Goal: Task Accomplishment & Management: Use online tool/utility

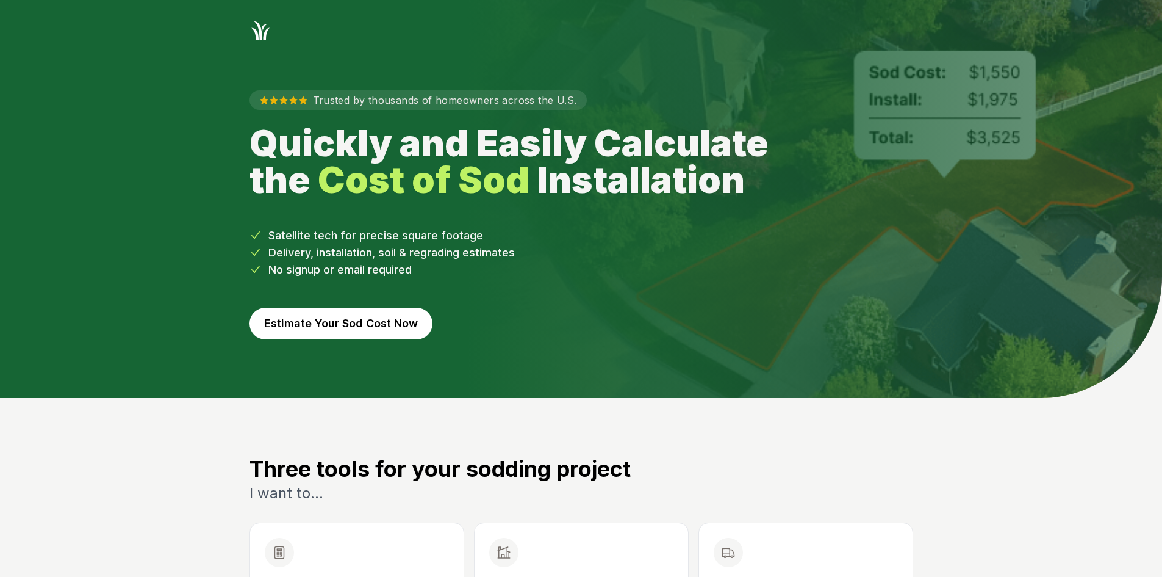
click at [332, 318] on button "Estimate Your Sod Cost Now" at bounding box center [341, 323] width 183 height 32
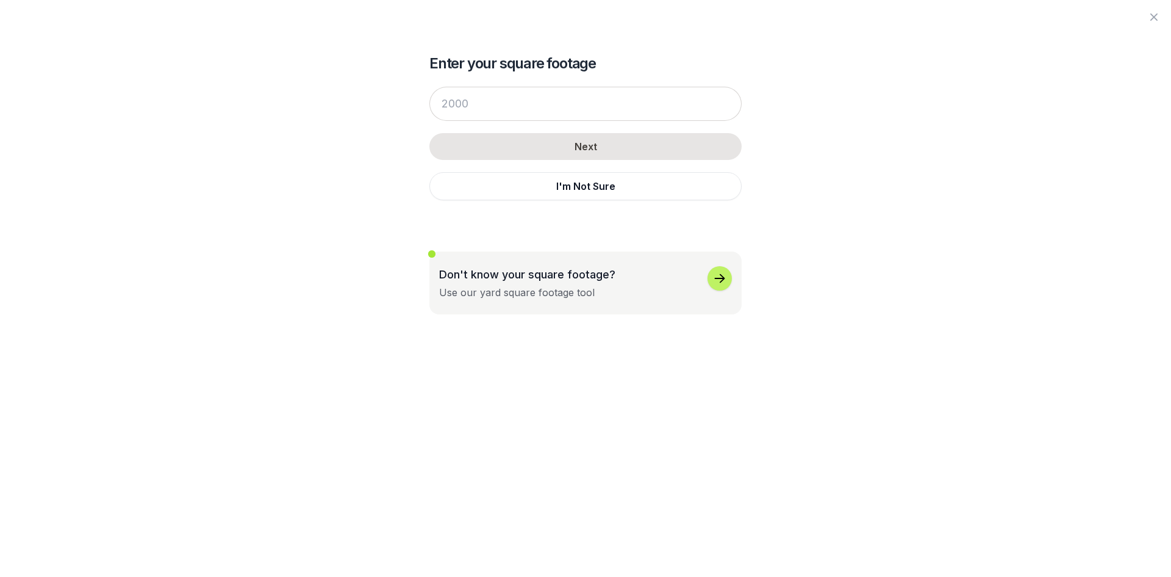
click at [428, 191] on div "Enter your square footage Next I'm Not Sure Don't know your square footage? Use…" at bounding box center [586, 157] width 664 height 314
click at [449, 190] on button "I'm Not Sure" at bounding box center [585, 186] width 312 height 28
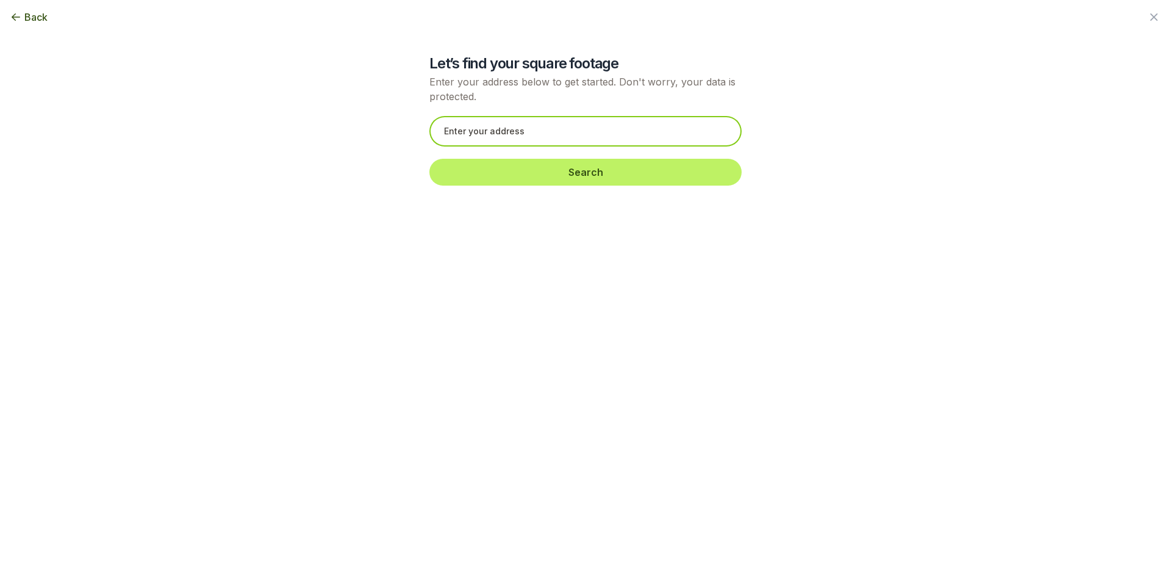
click at [439, 134] on input "text" at bounding box center [585, 131] width 312 height 31
paste input "[STREET_ADDRESS]"
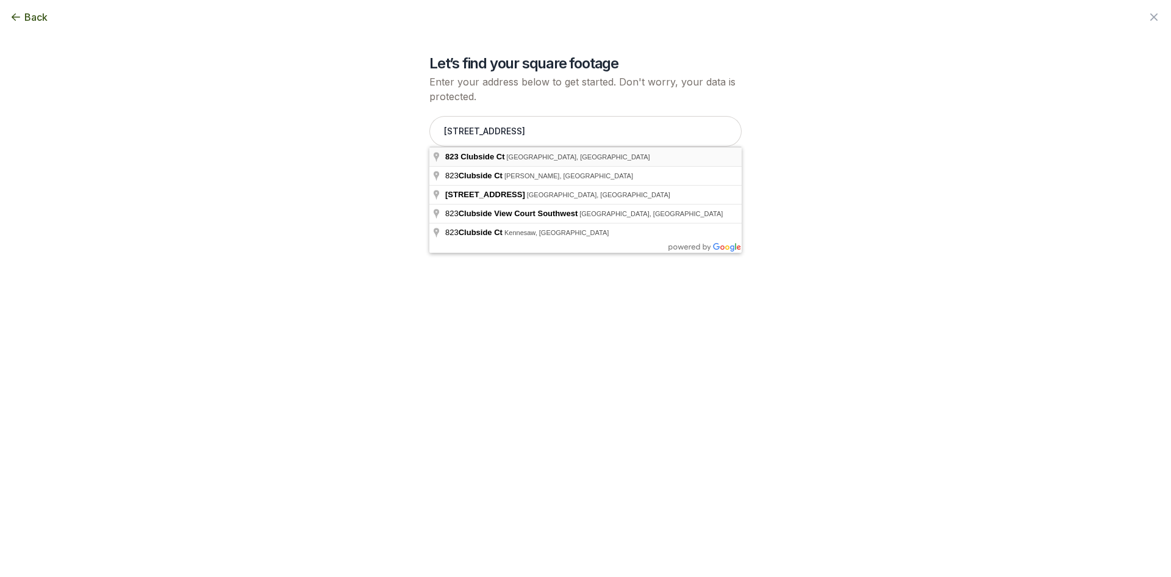
type input "[STREET_ADDRESS]"
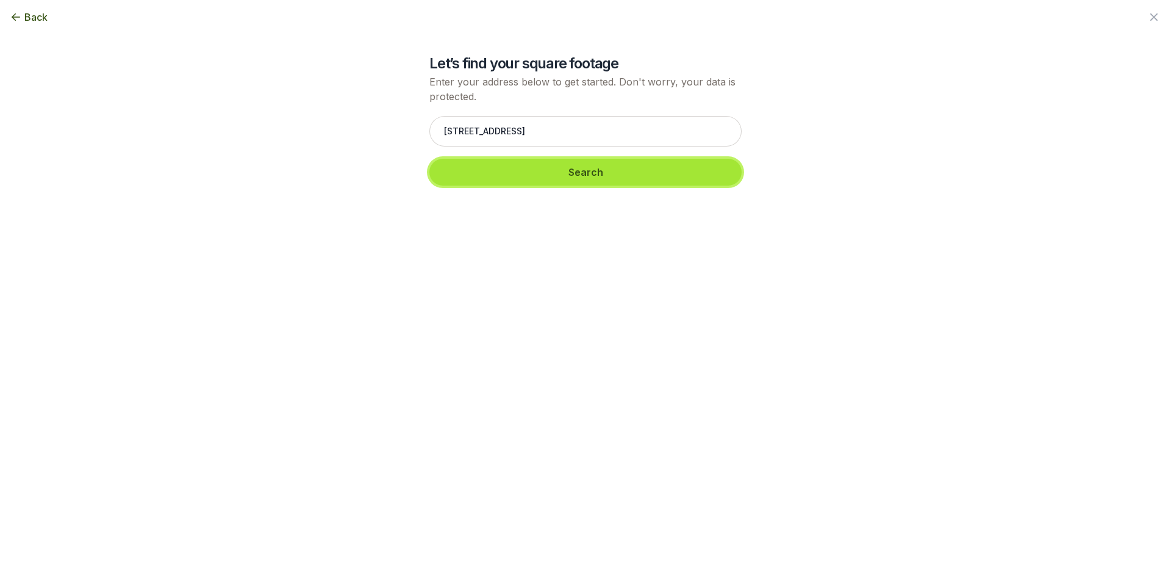
click at [494, 170] on button "Search" at bounding box center [585, 172] width 312 height 27
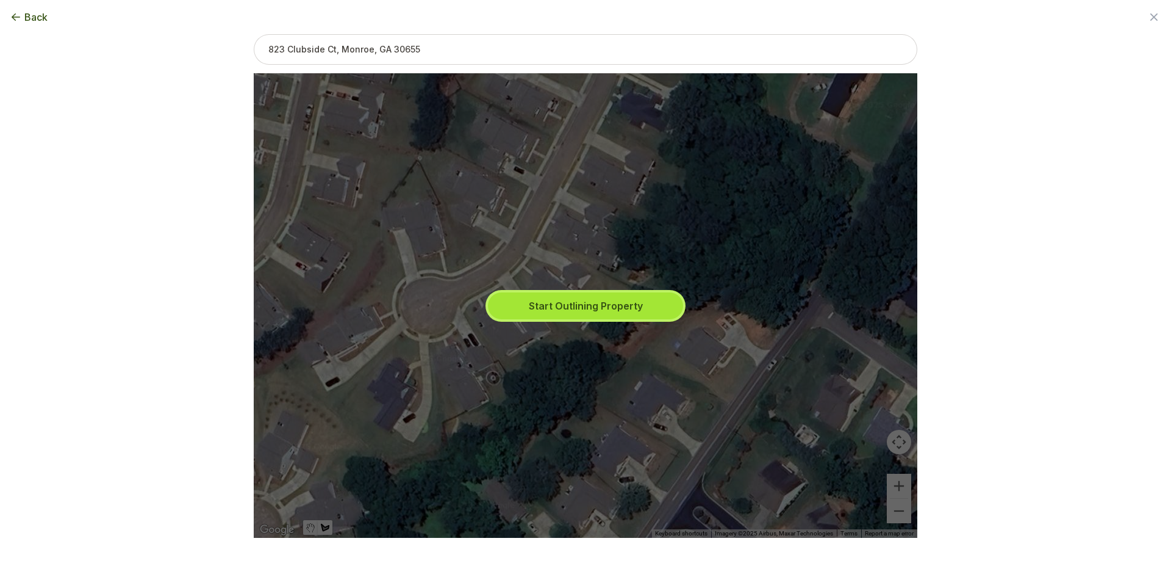
click at [634, 307] on button "Start Outlining Property" at bounding box center [585, 305] width 195 height 27
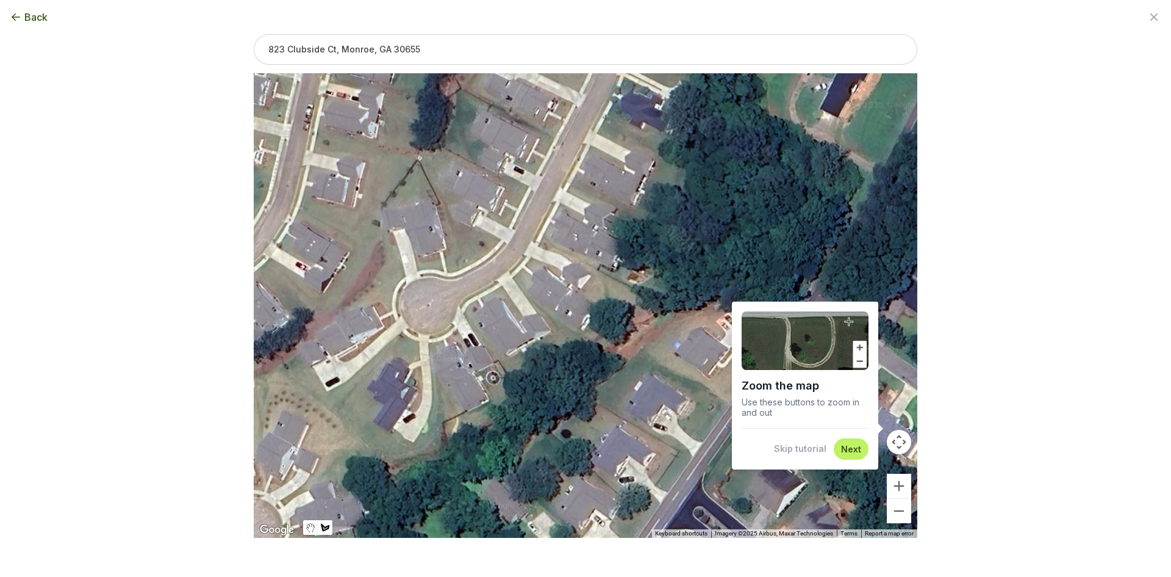
click at [792, 446] on button "Skip tutorial" at bounding box center [800, 448] width 52 height 12
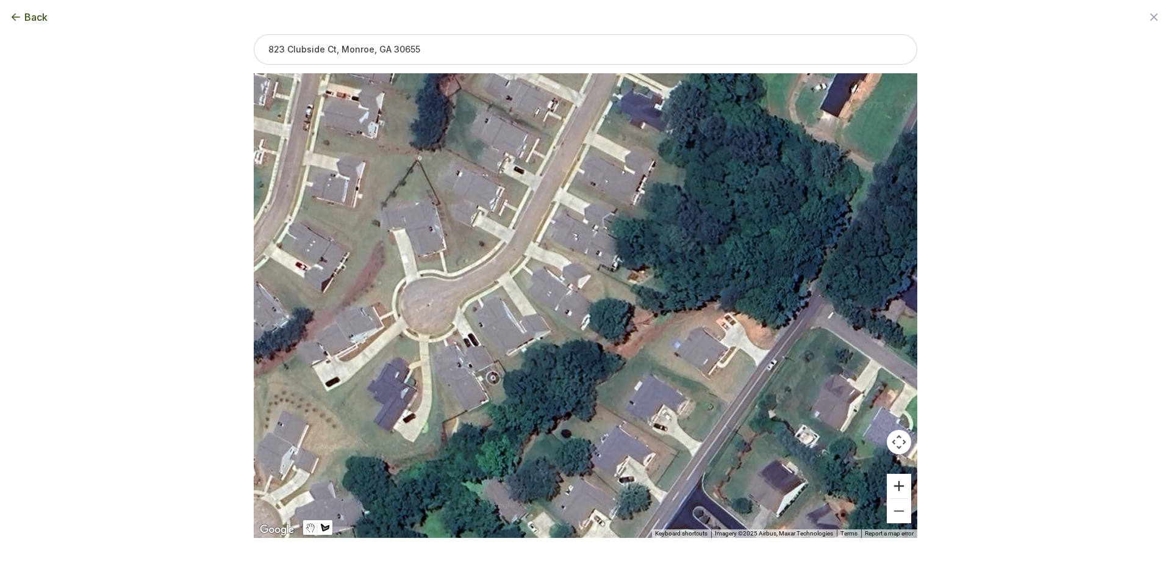
click at [891, 490] on button "Zoom in" at bounding box center [899, 485] width 24 height 24
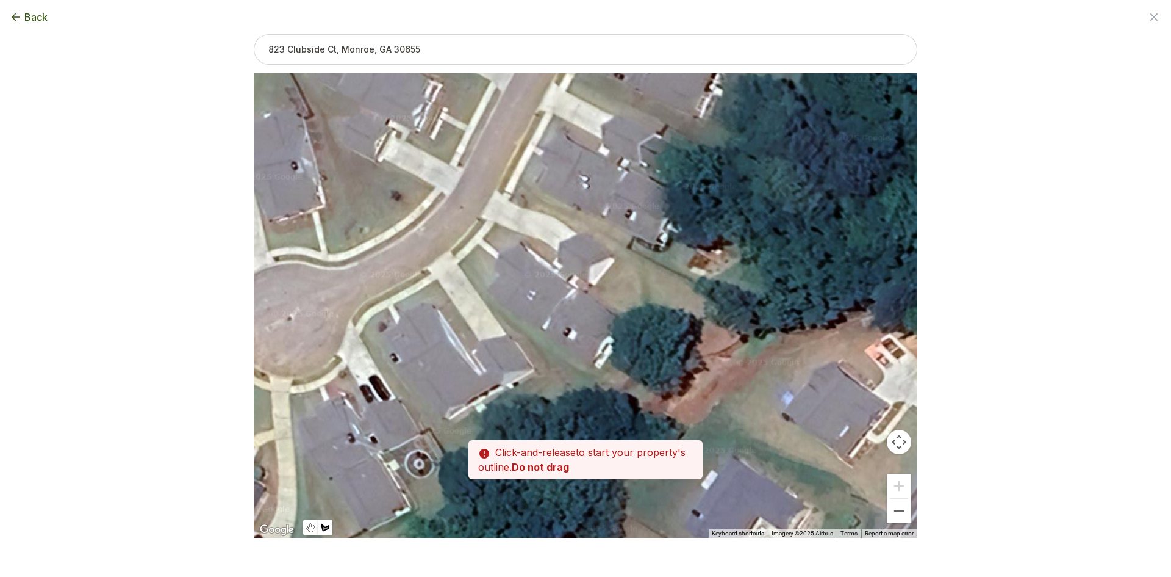
drag, startPoint x: 566, startPoint y: 337, endPoint x: 595, endPoint y: 360, distance: 37.3
click at [595, 360] on div at bounding box center [586, 306] width 664 height 464
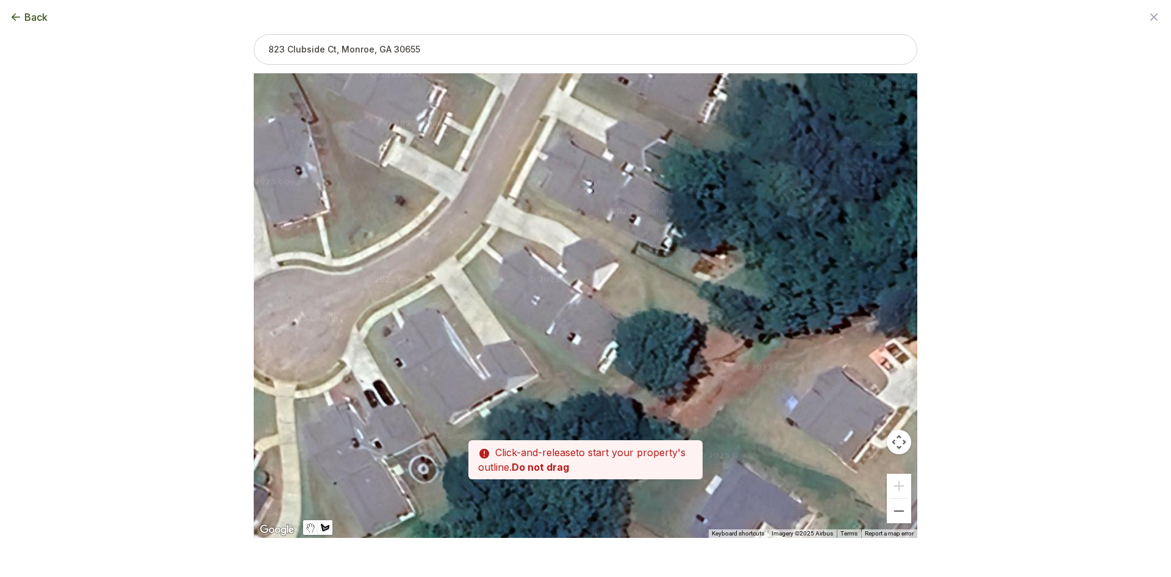
click at [483, 249] on div at bounding box center [586, 305] width 664 height 464
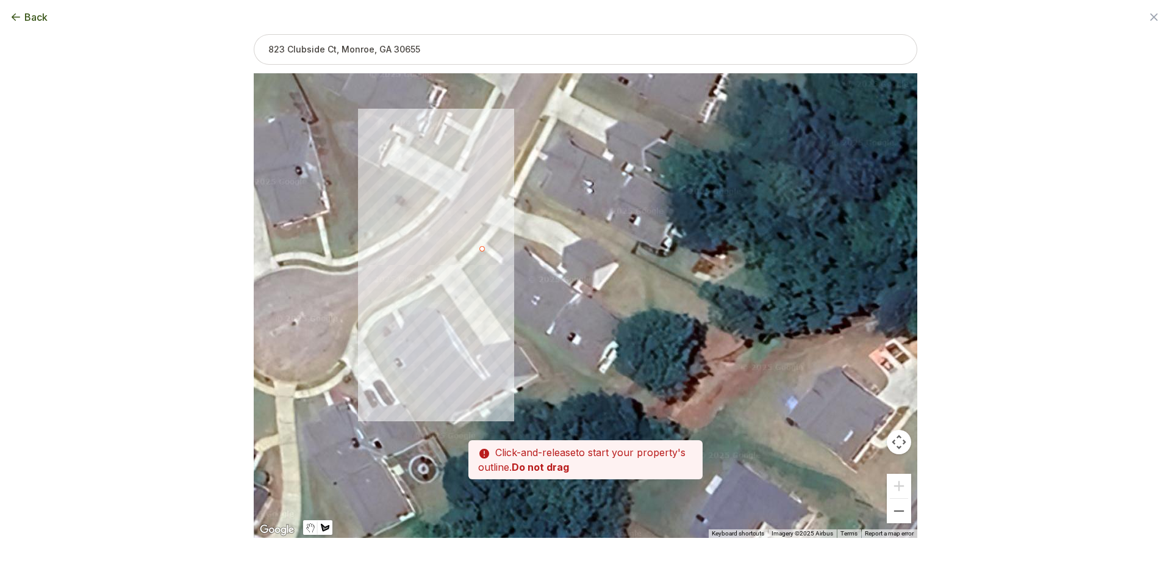
click at [469, 265] on div at bounding box center [586, 305] width 664 height 464
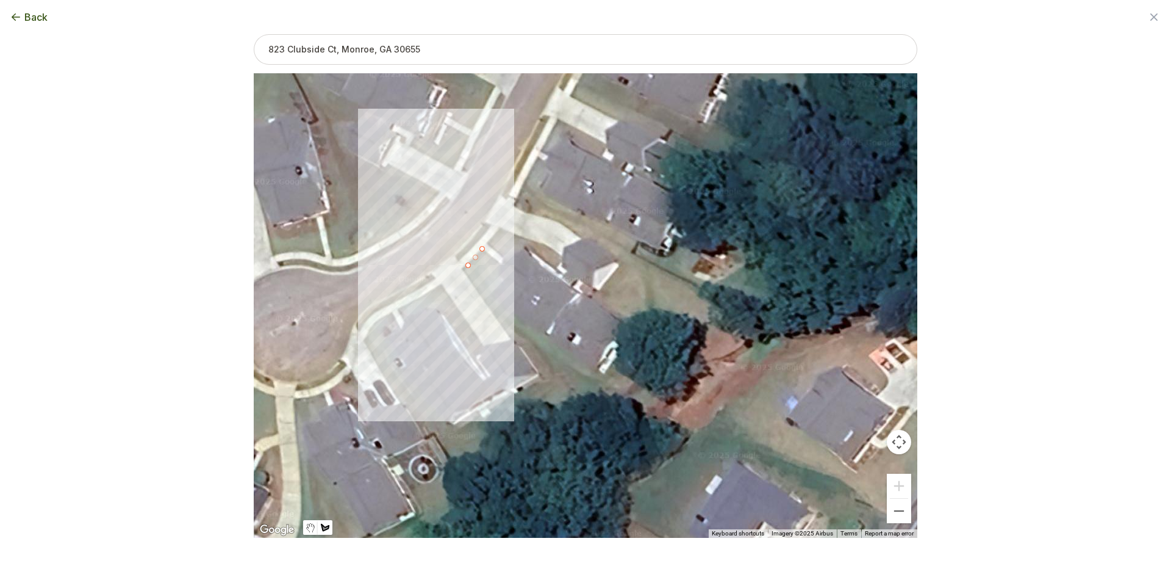
click at [494, 301] on div at bounding box center [586, 305] width 664 height 464
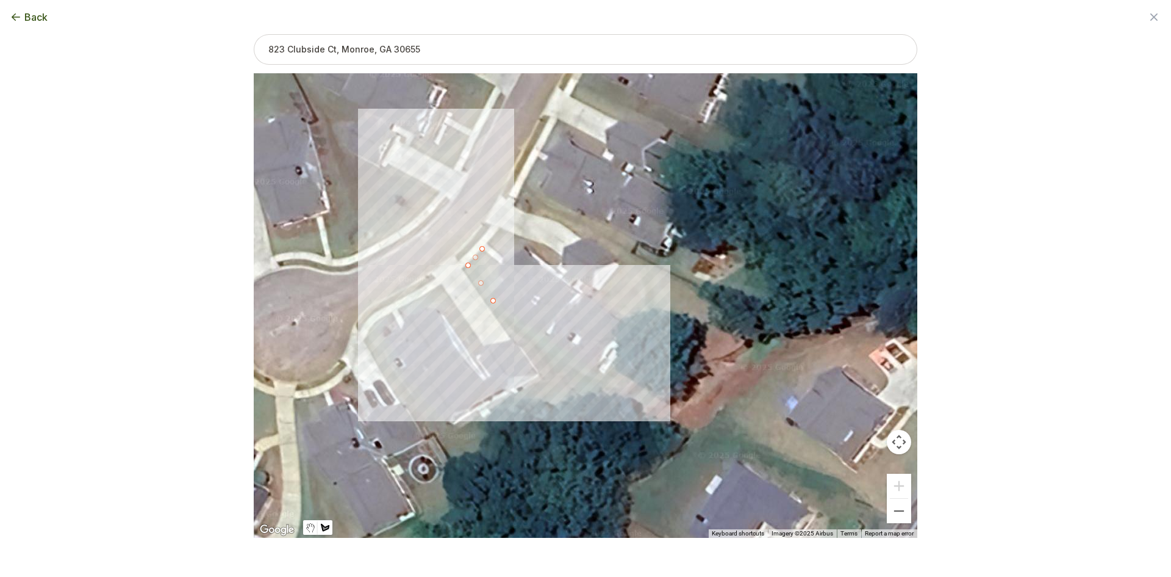
click at [580, 394] on div at bounding box center [586, 305] width 664 height 464
click at [595, 374] on div at bounding box center [586, 305] width 664 height 464
click at [494, 291] on div at bounding box center [586, 305] width 664 height 464
click at [503, 268] on div at bounding box center [586, 305] width 664 height 464
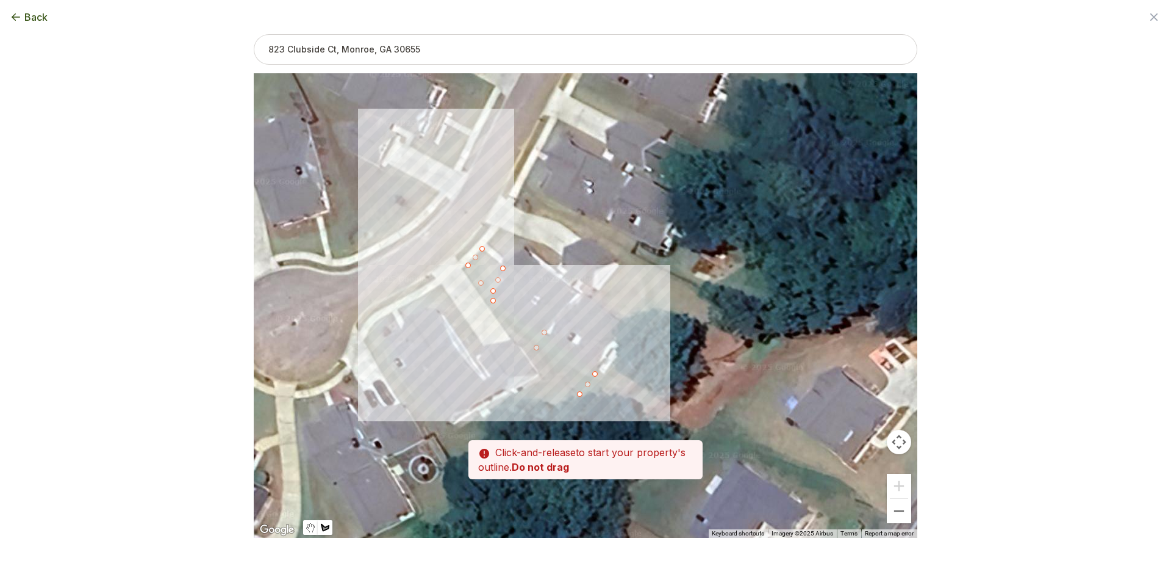
click at [483, 250] on div at bounding box center [586, 305] width 664 height 464
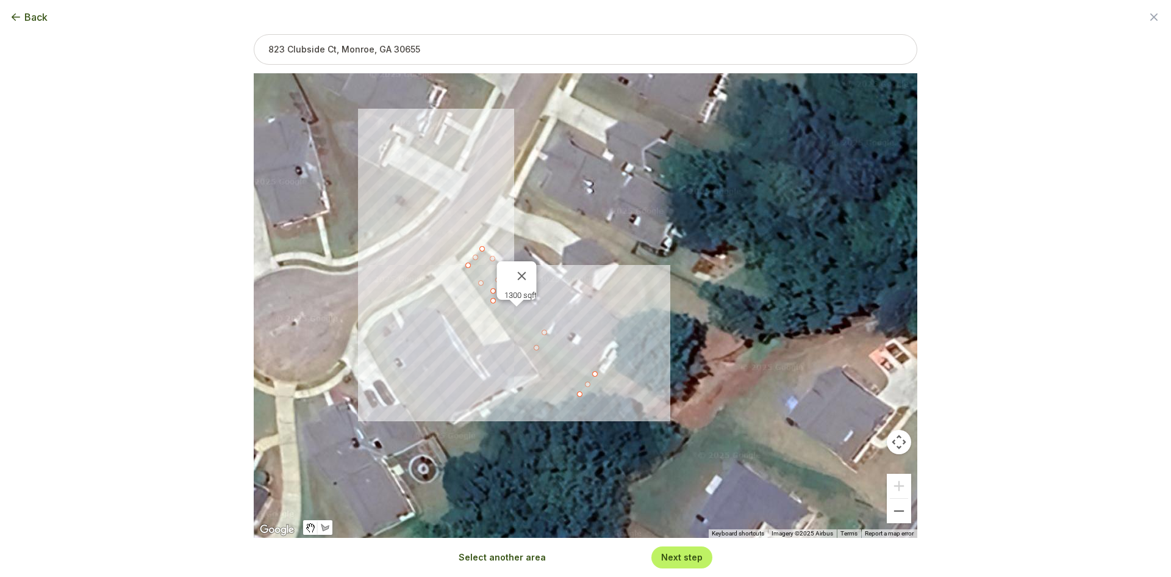
click at [521, 555] on button "Select another area" at bounding box center [502, 557] width 87 height 12
click at [489, 241] on div at bounding box center [586, 305] width 664 height 464
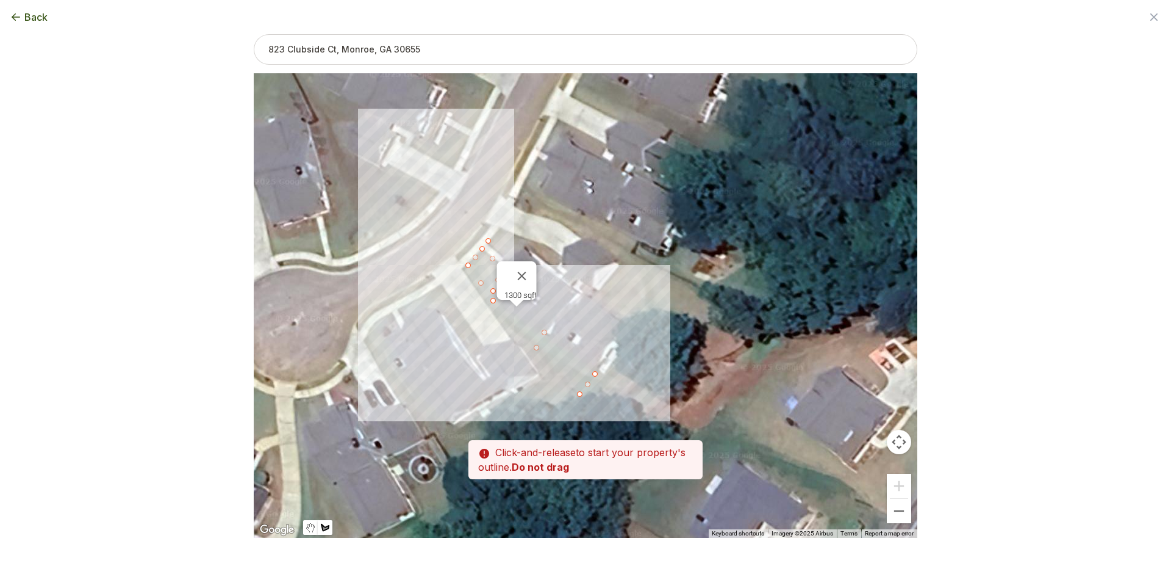
click at [498, 228] on div at bounding box center [586, 305] width 664 height 464
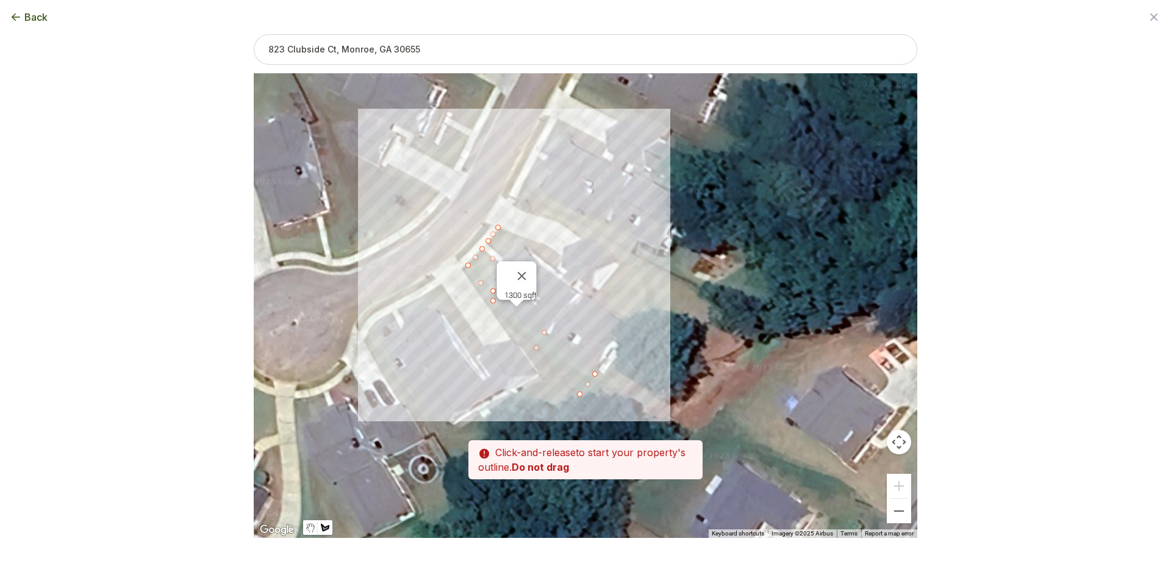
click at [552, 248] on div at bounding box center [586, 305] width 664 height 464
click at [562, 254] on div at bounding box center [586, 305] width 664 height 464
click at [556, 264] on div at bounding box center [586, 305] width 664 height 464
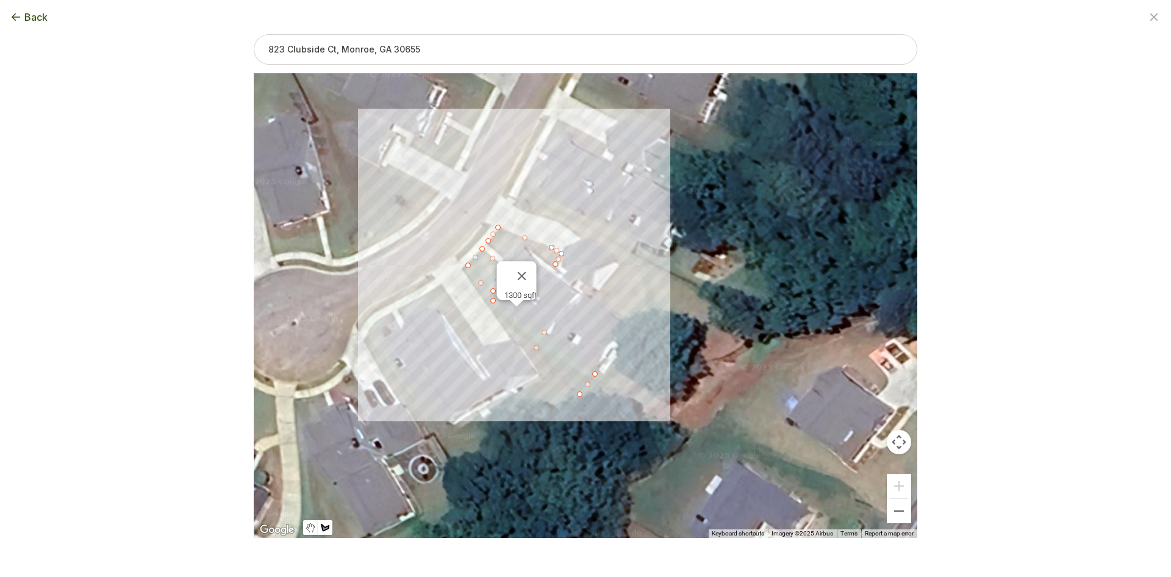
click at [522, 243] on div at bounding box center [586, 305] width 664 height 464
click at [497, 250] on div at bounding box center [586, 305] width 664 height 464
click at [485, 238] on div at bounding box center [586, 305] width 664 height 464
click at [495, 555] on button "Select another area" at bounding box center [502, 557] width 87 height 12
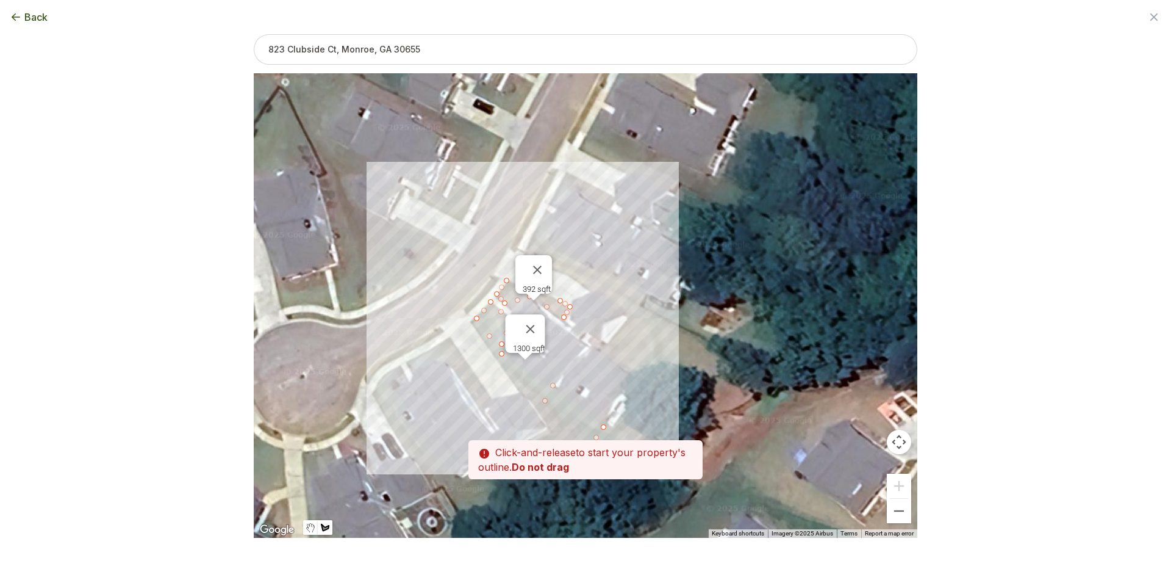
drag, startPoint x: 433, startPoint y: 289, endPoint x: 445, endPoint y: 340, distance: 52.1
click at [441, 345] on div at bounding box center [586, 305] width 664 height 464
click at [506, 262] on div at bounding box center [586, 305] width 664 height 464
click at [519, 240] on div at bounding box center [586, 305] width 664 height 464
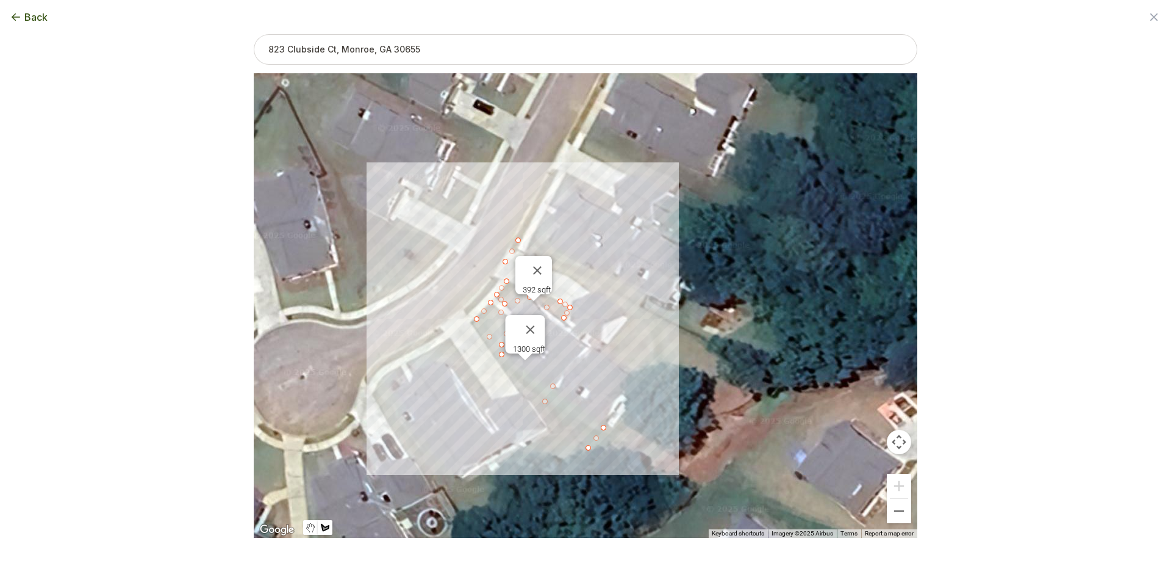
click at [639, 309] on div at bounding box center [586, 305] width 664 height 464
click at [628, 317] on div at bounding box center [586, 305] width 664 height 464
click at [584, 286] on div at bounding box center [586, 305] width 664 height 464
click at [563, 272] on div at bounding box center [586, 305] width 664 height 464
click at [504, 263] on div at bounding box center [586, 305] width 664 height 464
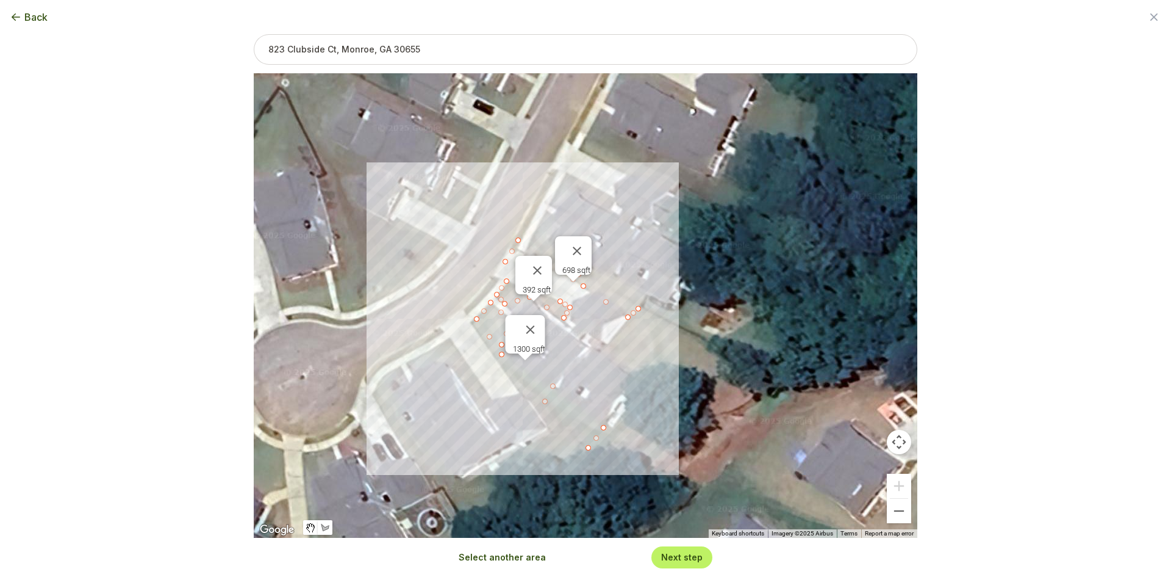
click at [524, 553] on button "Select another area" at bounding box center [502, 557] width 87 height 12
click at [589, 449] on div at bounding box center [586, 305] width 664 height 464
click at [630, 462] on div at bounding box center [586, 305] width 664 height 464
click at [667, 451] on div at bounding box center [586, 305] width 664 height 464
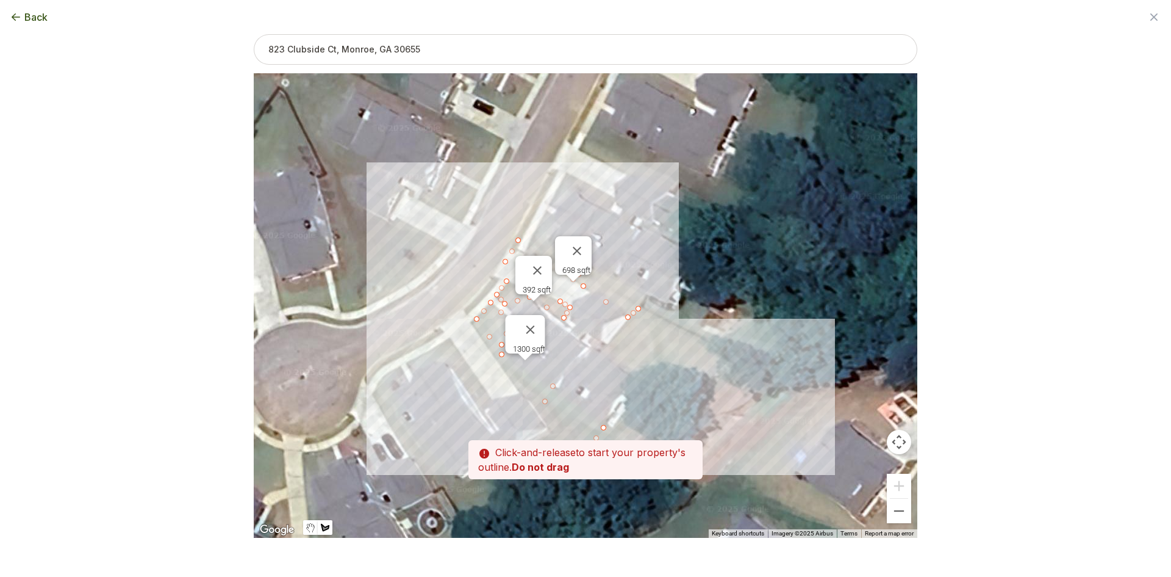
click at [705, 387] on div at bounding box center [586, 305] width 664 height 464
click at [722, 359] on div at bounding box center [586, 305] width 664 height 464
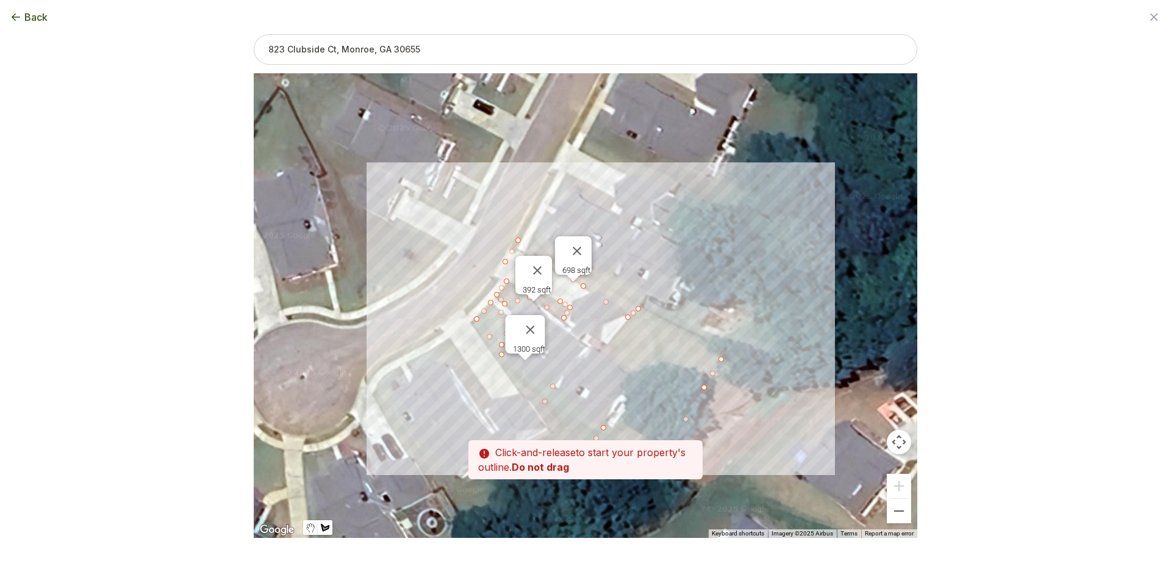
click at [640, 308] on div at bounding box center [586, 305] width 664 height 464
click at [606, 348] on div at bounding box center [586, 305] width 664 height 464
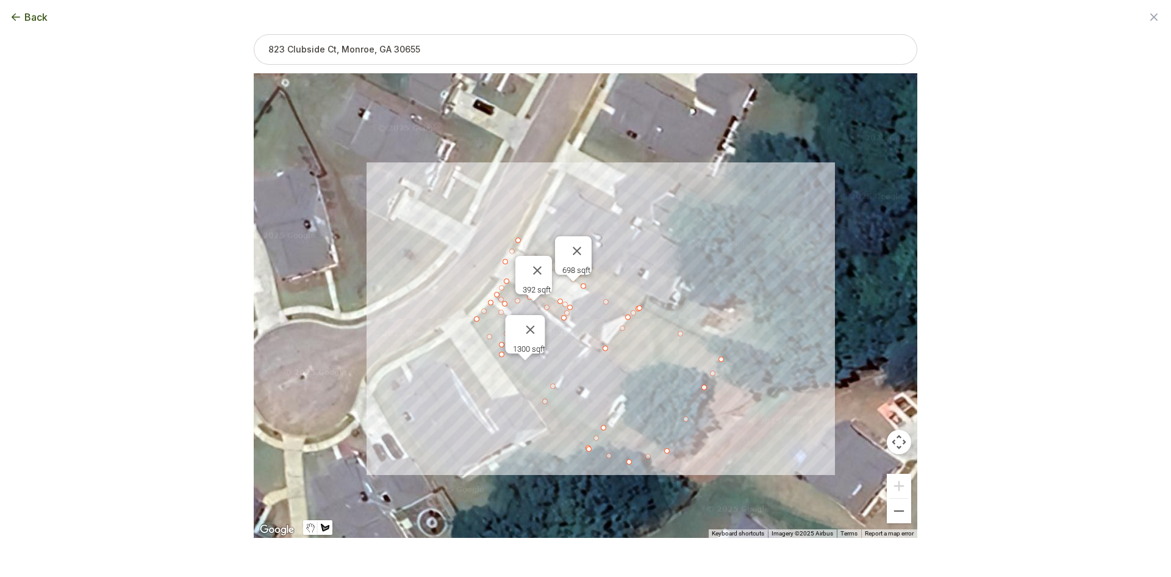
click at [634, 376] on div at bounding box center [586, 305] width 664 height 464
click at [586, 452] on div at bounding box center [586, 305] width 664 height 464
type input "7231"
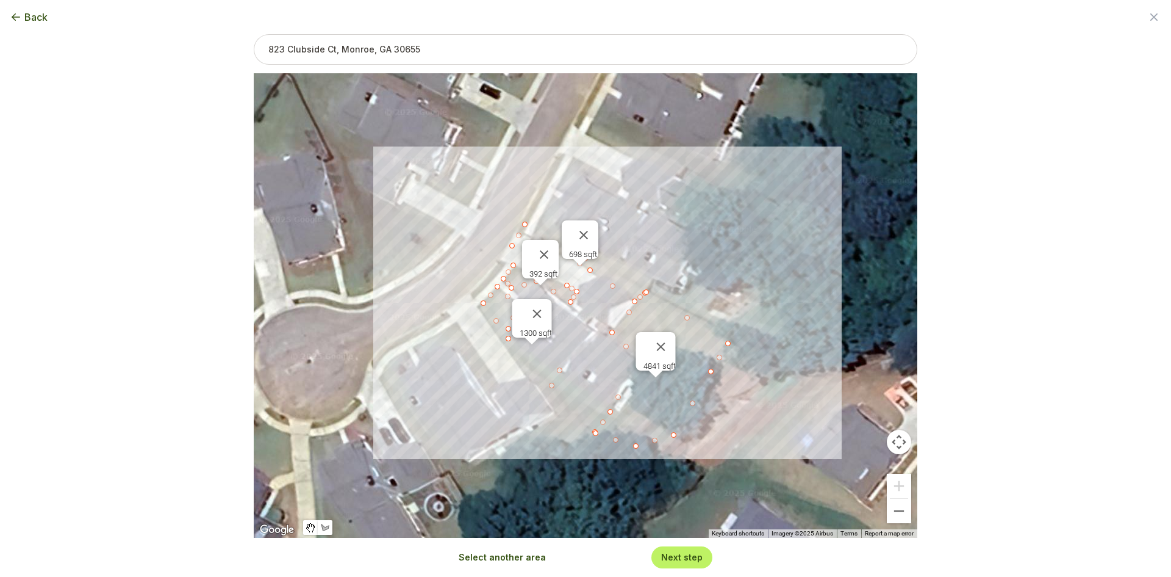
drag, startPoint x: 589, startPoint y: 369, endPoint x: 596, endPoint y: 351, distance: 18.9
click at [596, 351] on div "1300 sqft 392 sqft 698 sqft 4841 sqft" at bounding box center [586, 305] width 664 height 464
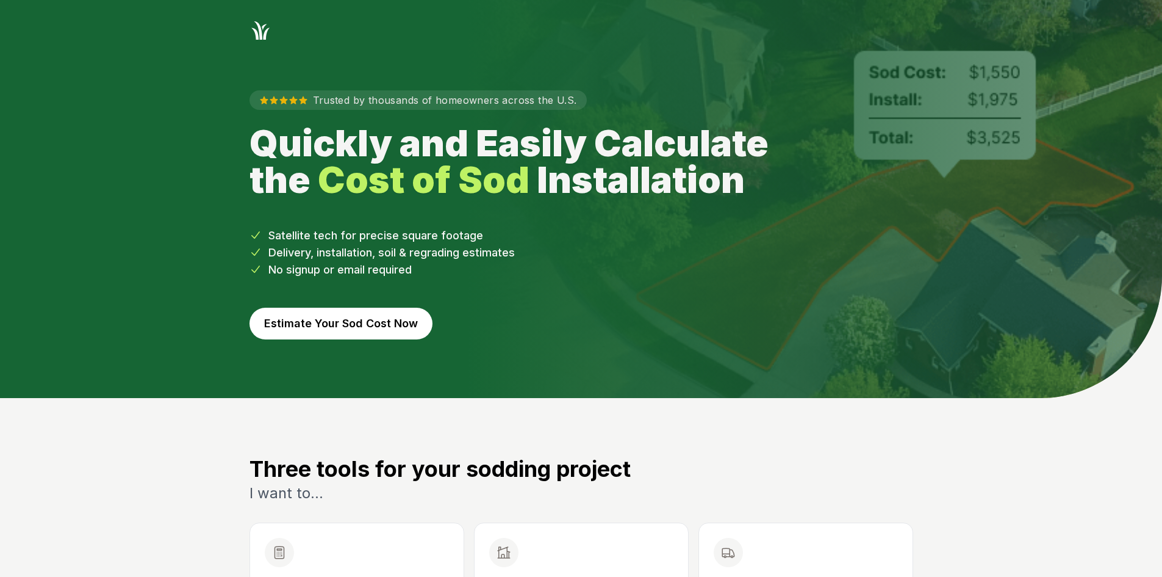
click at [366, 334] on button "Estimate Your Sod Cost Now" at bounding box center [341, 323] width 183 height 32
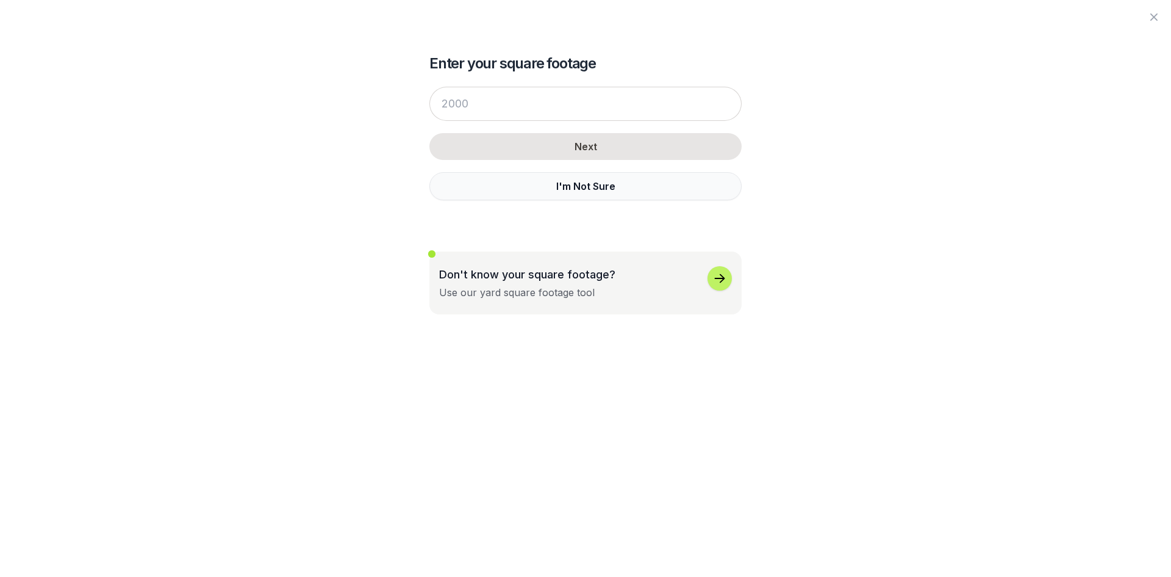
click at [520, 184] on button "I'm Not Sure" at bounding box center [585, 186] width 312 height 28
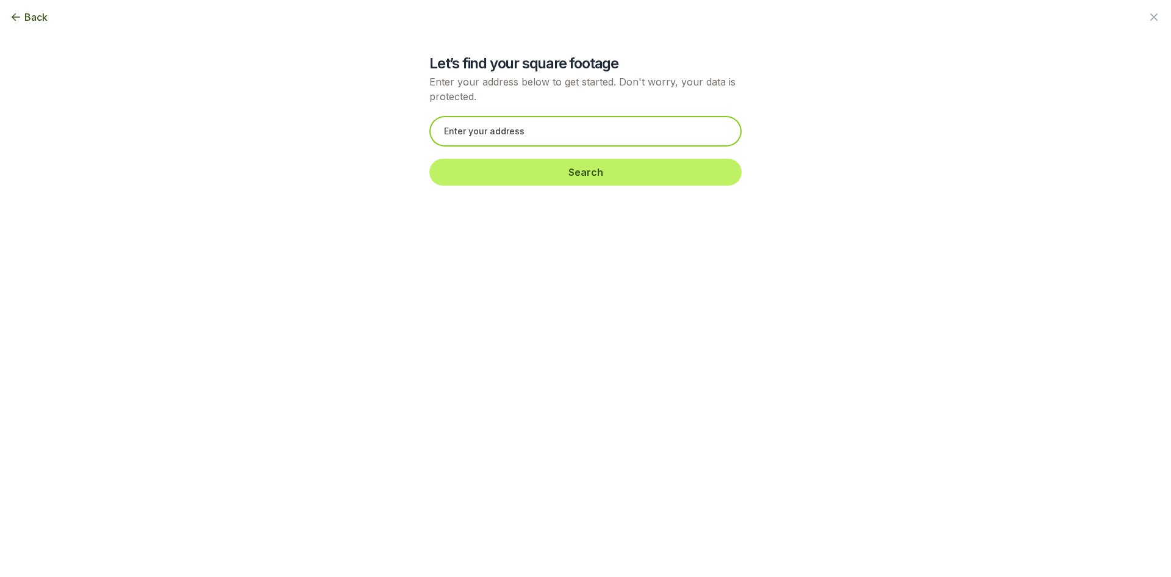
click at [505, 119] on div "Search" at bounding box center [585, 151] width 312 height 94
click at [486, 134] on input "text" at bounding box center [585, 131] width 312 height 31
paste input "1223 Melrose Woods Ln SE Lawrenceville, GA 30045"
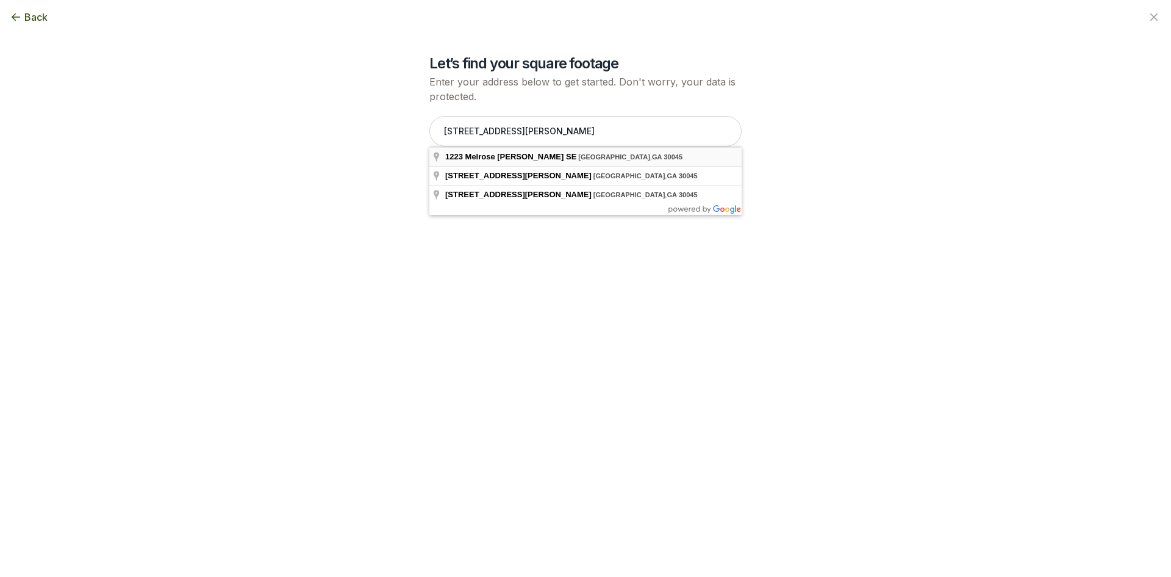
type input "1223 Melrose Woods Ln SE, Lawrenceville, GA 30045"
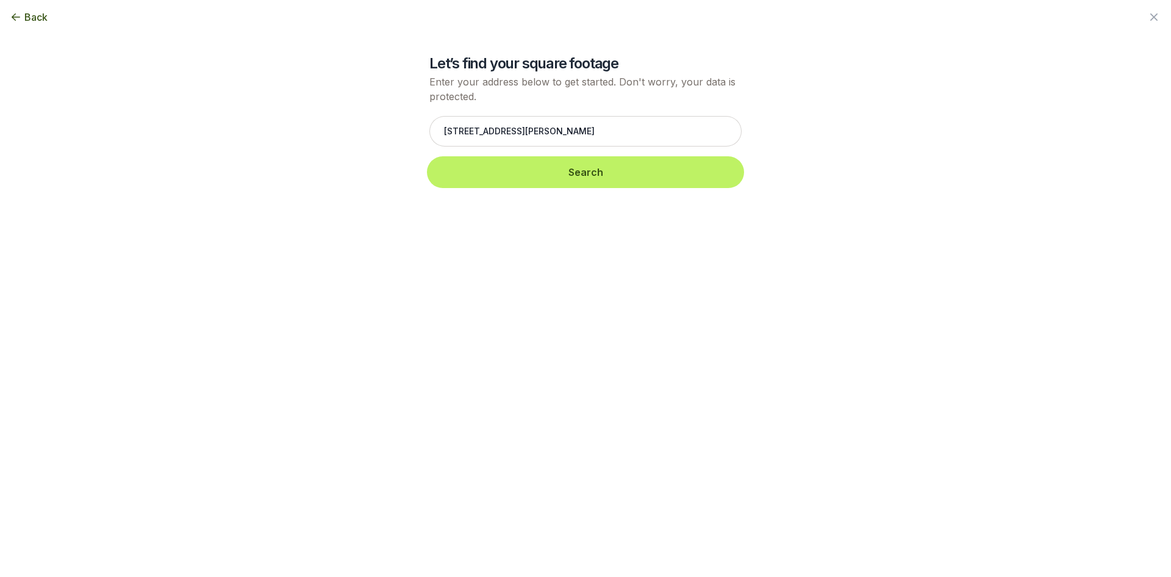
click at [504, 166] on button "Search" at bounding box center [585, 172] width 312 height 27
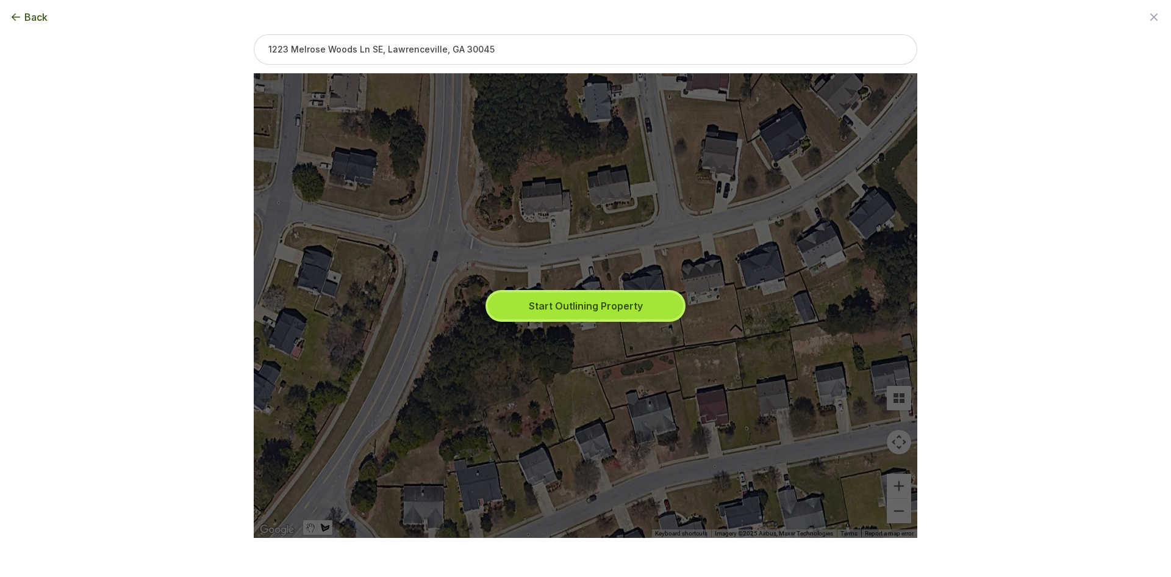
click at [551, 300] on button "Start Outlining Property" at bounding box center [585, 305] width 195 height 27
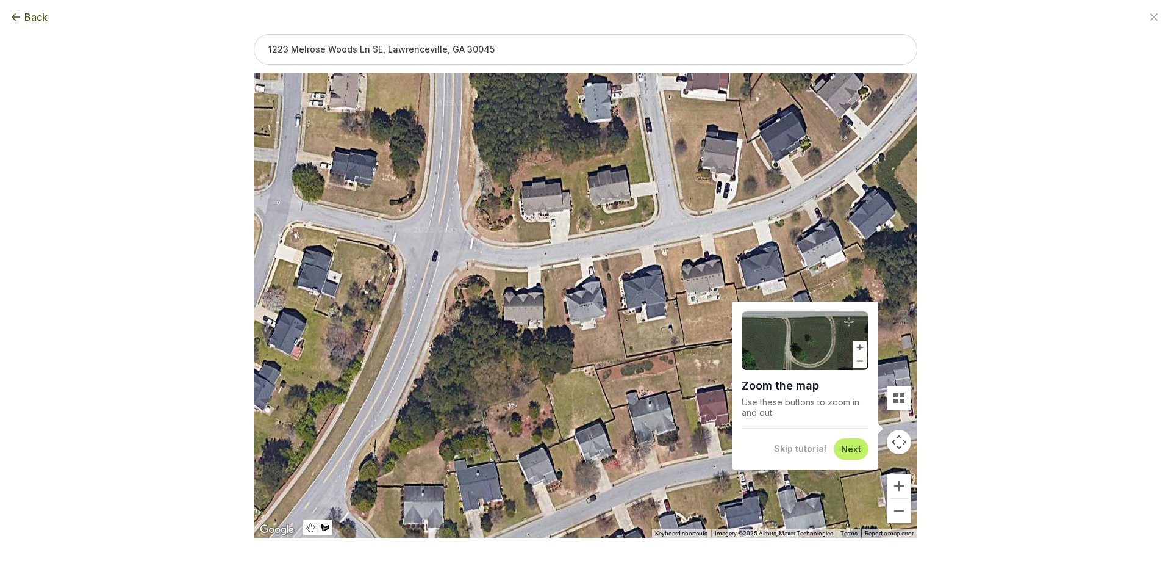
click at [797, 449] on button "Skip tutorial" at bounding box center [800, 448] width 52 height 12
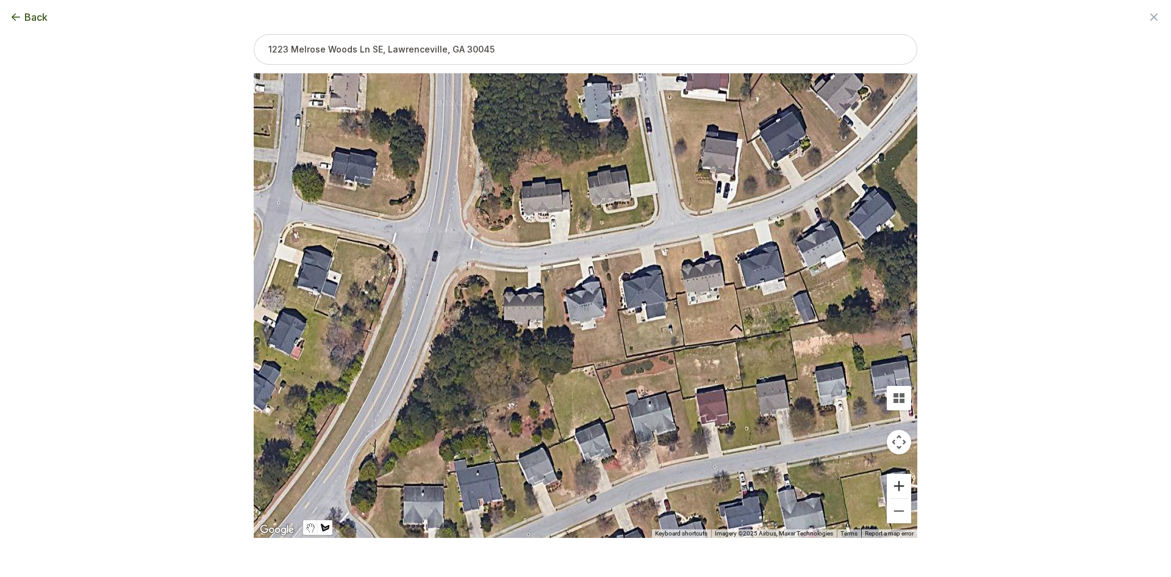
click at [888, 486] on button "Zoom in" at bounding box center [899, 485] width 24 height 24
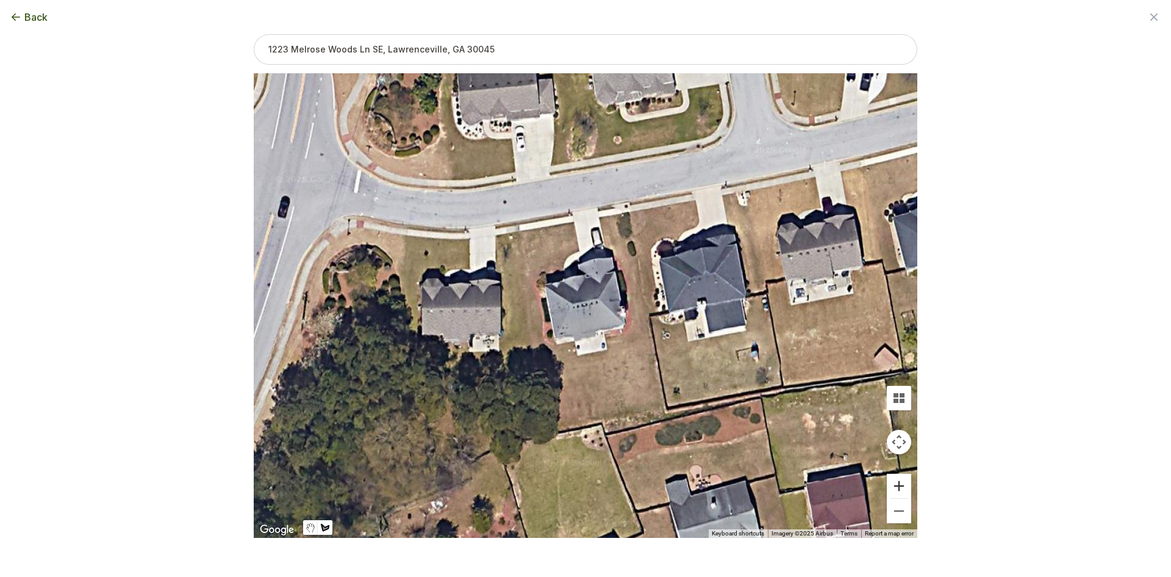
click at [891, 487] on button "Zoom in" at bounding box center [899, 485] width 24 height 24
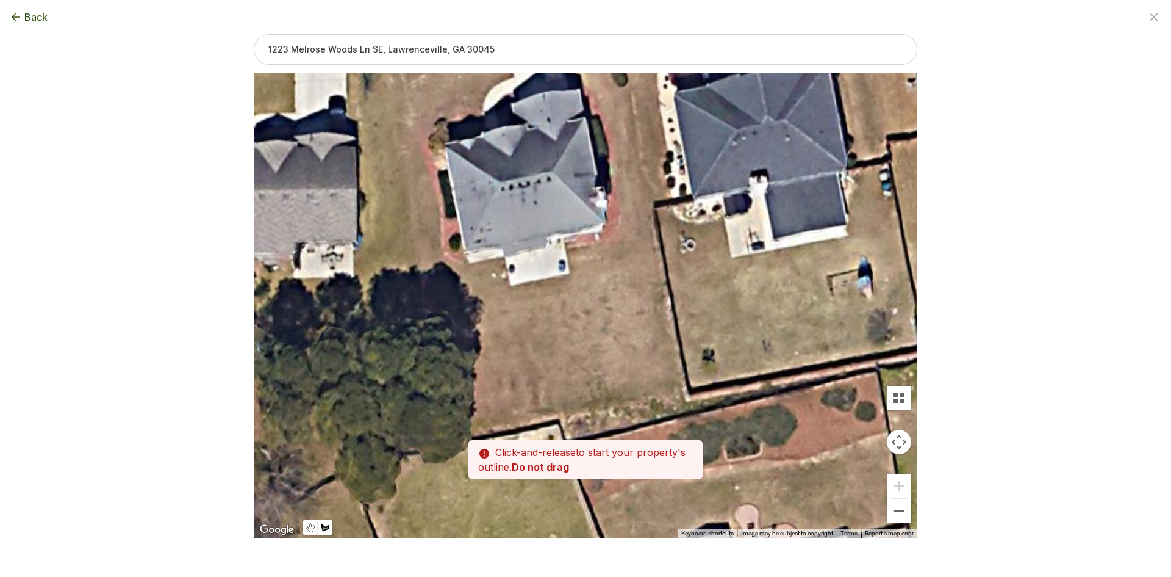
drag, startPoint x: 688, startPoint y: 437, endPoint x: 625, endPoint y: 311, distance: 140.2
click at [625, 311] on div at bounding box center [586, 306] width 664 height 464
click at [608, 239] on div at bounding box center [586, 306] width 664 height 464
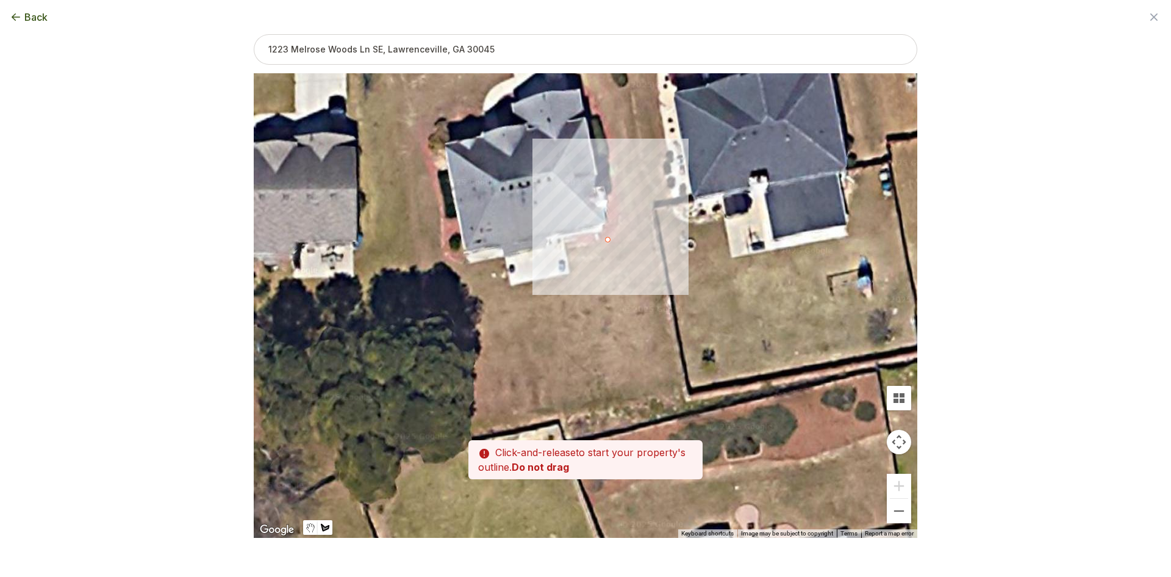
click at [657, 230] on div at bounding box center [586, 306] width 664 height 464
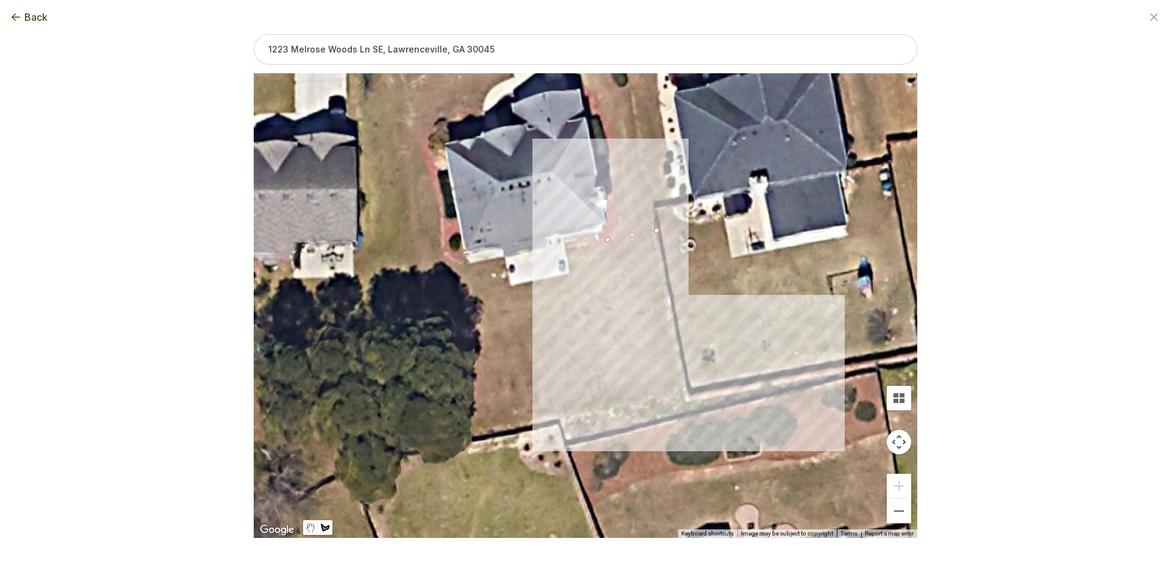
click at [686, 392] on div at bounding box center [586, 306] width 664 height 464
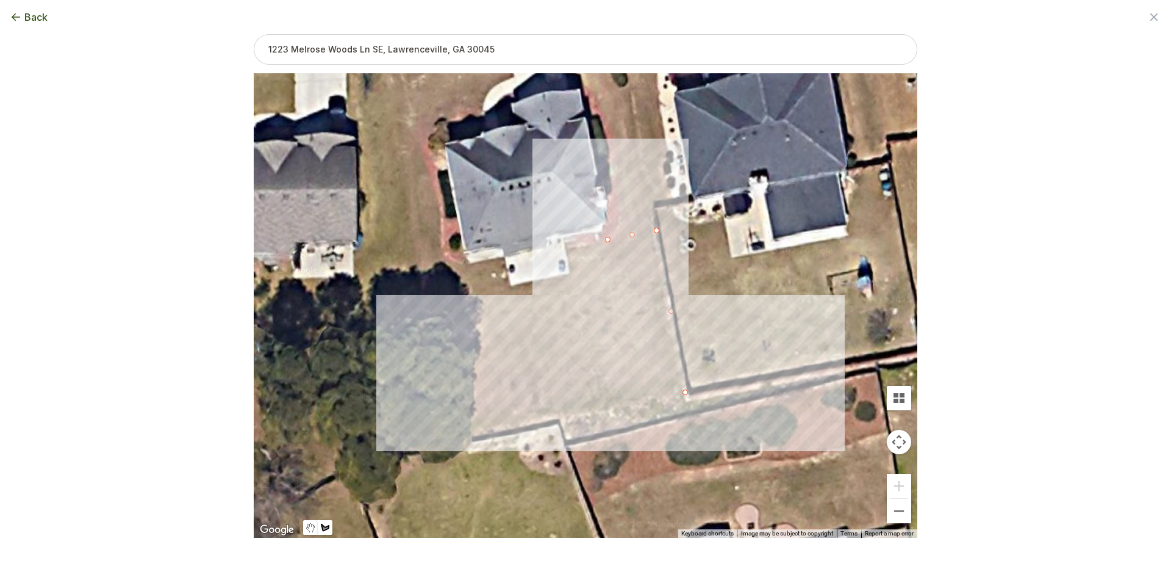
click at [470, 420] on div at bounding box center [586, 306] width 664 height 464
click at [423, 331] on div at bounding box center [586, 306] width 664 height 464
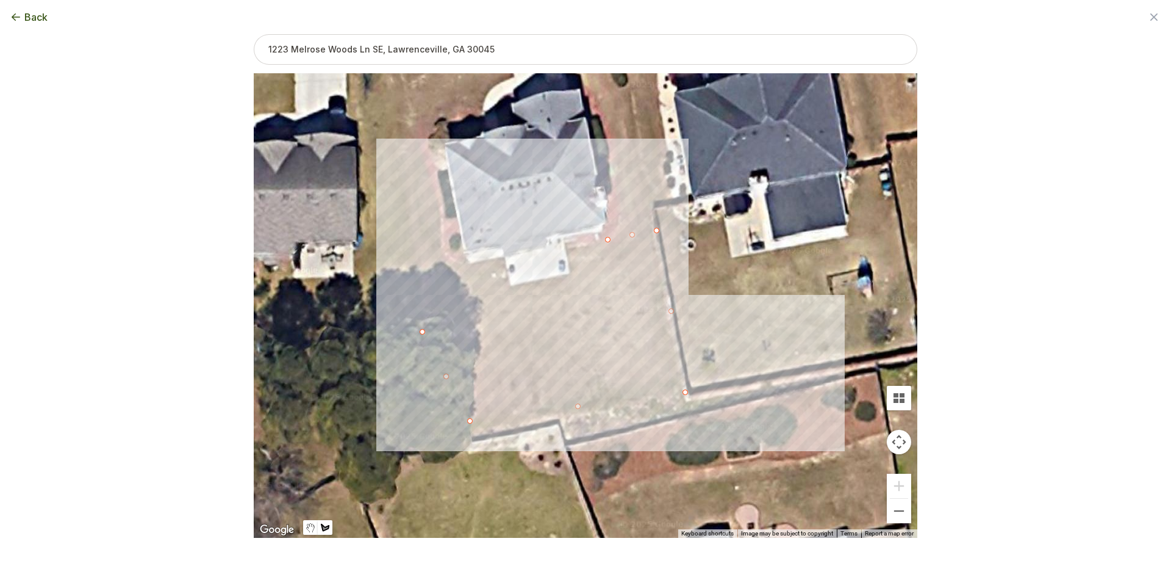
click at [415, 271] on div at bounding box center [586, 306] width 664 height 464
click at [505, 256] on div at bounding box center [586, 306] width 664 height 464
click at [509, 285] on div at bounding box center [586, 306] width 664 height 464
click at [572, 275] on div at bounding box center [586, 306] width 664 height 464
click at [567, 248] on div at bounding box center [586, 306] width 664 height 464
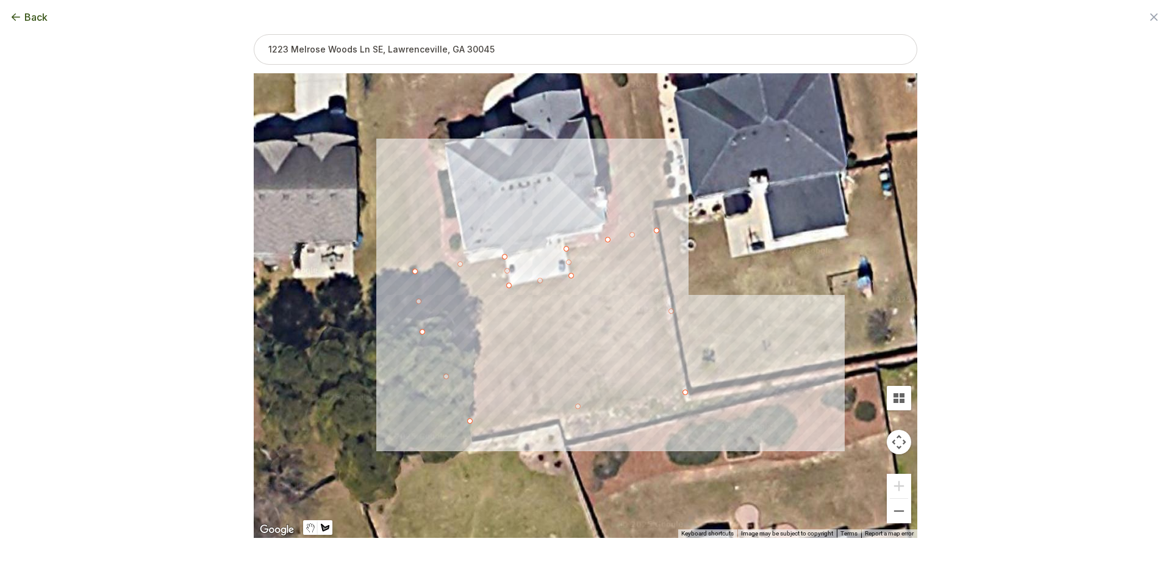
click at [609, 238] on div at bounding box center [586, 306] width 664 height 464
click at [521, 555] on button "Select another area" at bounding box center [502, 557] width 87 height 12
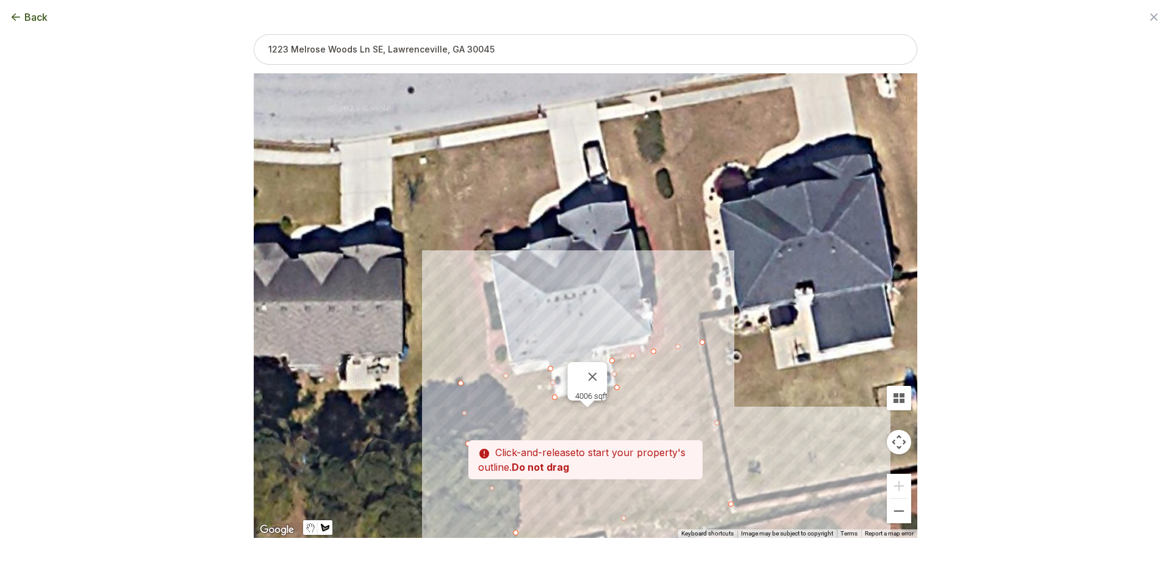
drag, startPoint x: 462, startPoint y: 202, endPoint x: 504, endPoint y: 337, distance: 141.6
click at [511, 325] on div at bounding box center [586, 306] width 664 height 464
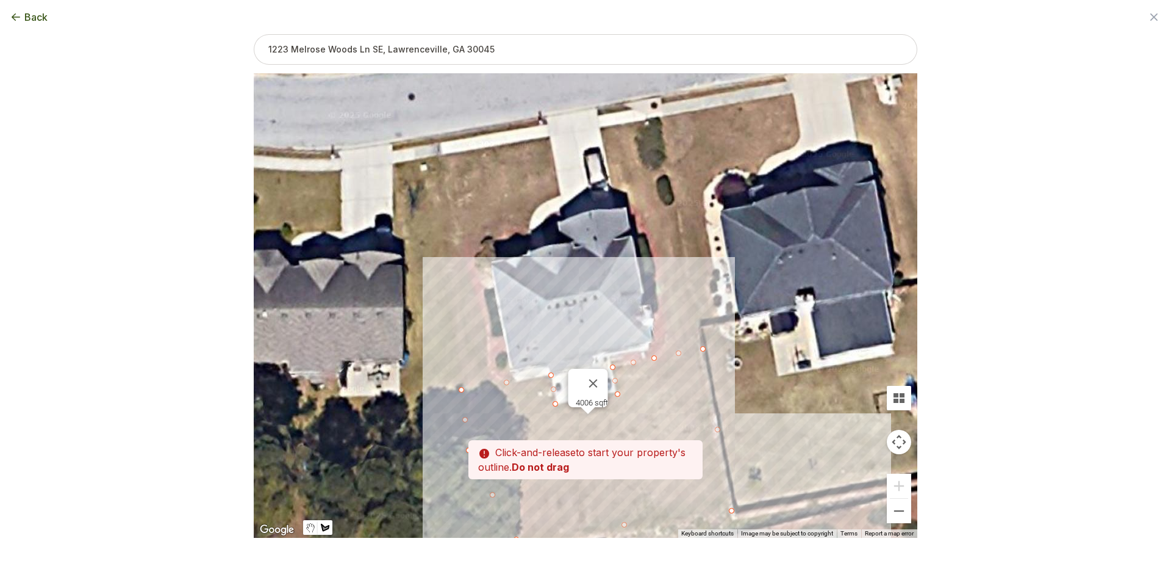
click at [498, 380] on div at bounding box center [586, 306] width 664 height 464
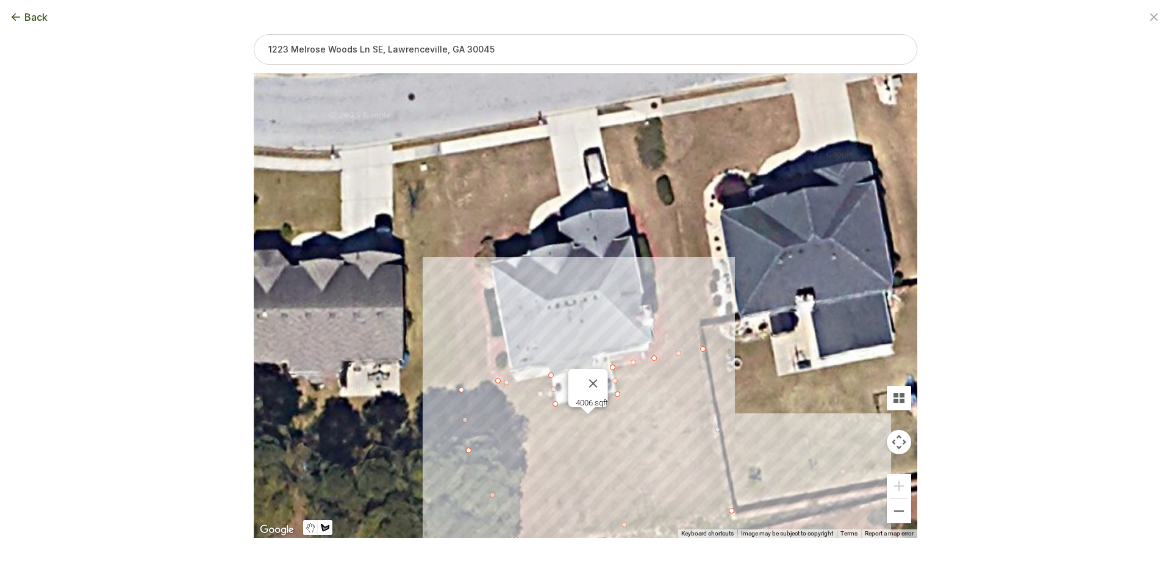
click at [461, 386] on div at bounding box center [586, 306] width 664 height 464
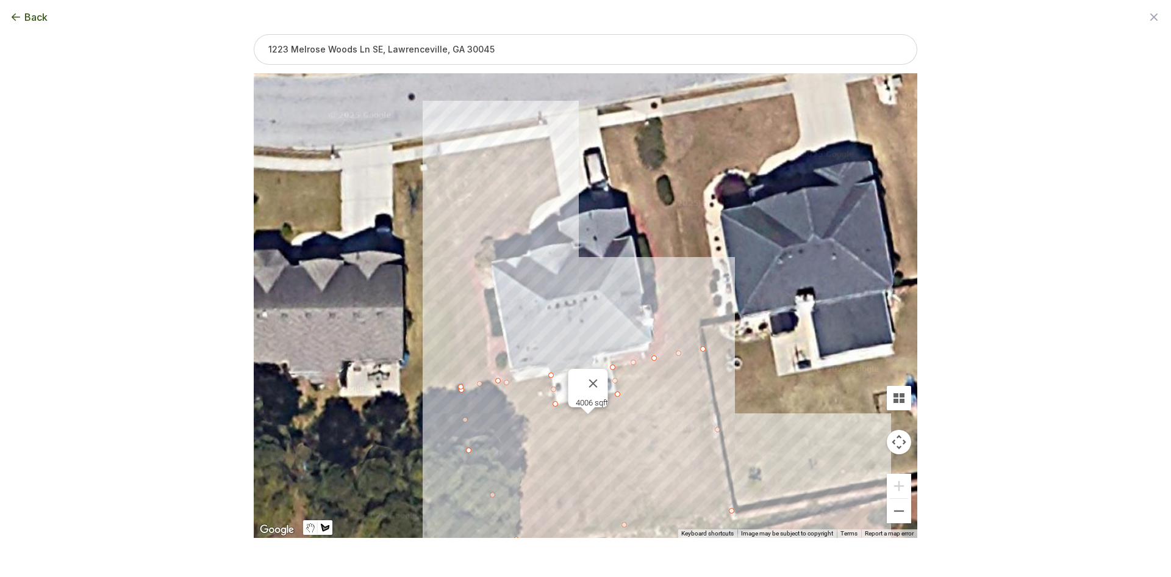
click at [444, 155] on div at bounding box center [586, 306] width 664 height 464
click at [551, 137] on div at bounding box center [586, 306] width 664 height 464
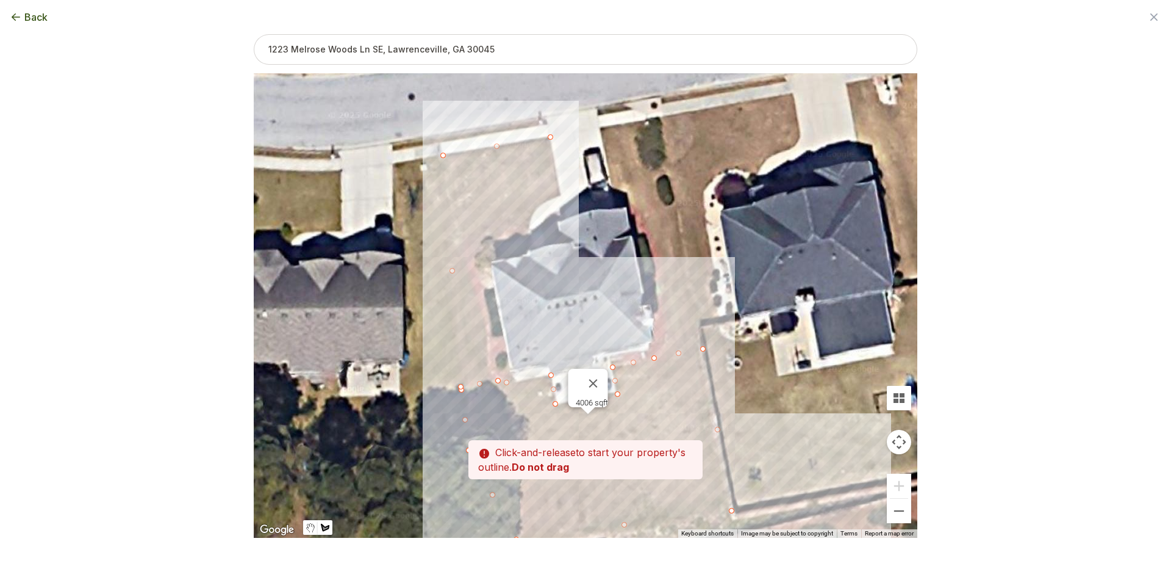
click at [561, 198] on div at bounding box center [586, 306] width 664 height 464
click at [542, 206] on div at bounding box center [586, 306] width 664 height 464
click at [527, 228] on div at bounding box center [586, 306] width 664 height 464
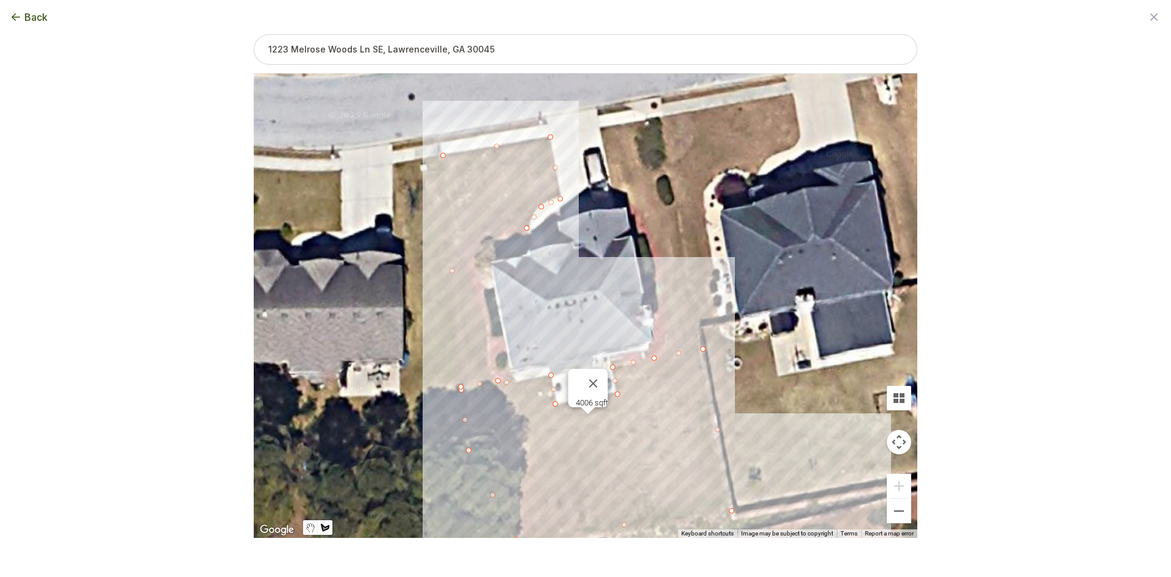
click at [471, 243] on div at bounding box center [586, 306] width 664 height 464
click at [496, 380] on div at bounding box center [586, 306] width 664 height 464
click at [503, 553] on button "Select another area" at bounding box center [502, 557] width 87 height 12
click at [601, 128] on div at bounding box center [586, 306] width 664 height 464
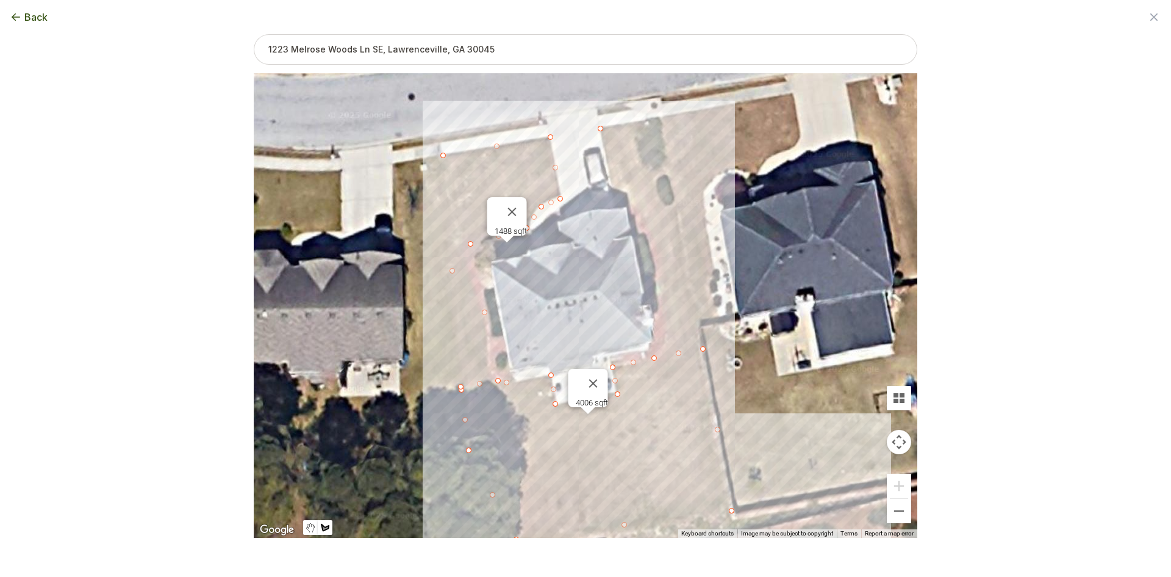
click at [649, 120] on div at bounding box center [586, 306] width 664 height 464
click at [702, 345] on div at bounding box center [586, 306] width 664 height 464
click at [661, 353] on div at bounding box center [586, 306] width 664 height 464
click at [658, 275] on div at bounding box center [586, 306] width 664 height 464
click at [639, 207] on div at bounding box center [586, 306] width 664 height 464
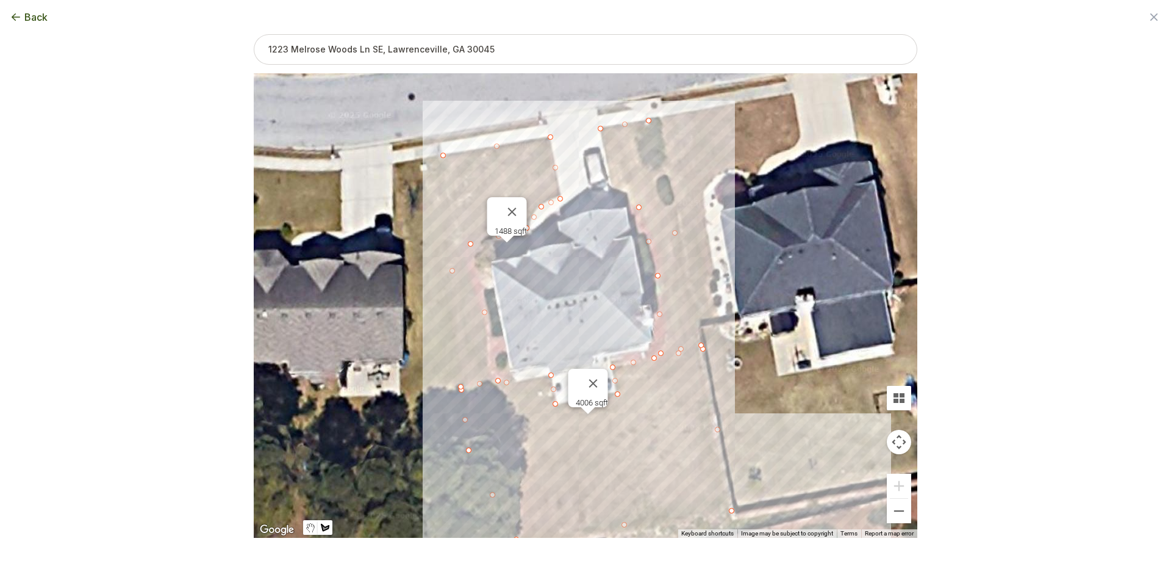
click at [616, 199] on div at bounding box center [586, 306] width 664 height 464
click at [598, 124] on div at bounding box center [586, 306] width 664 height 464
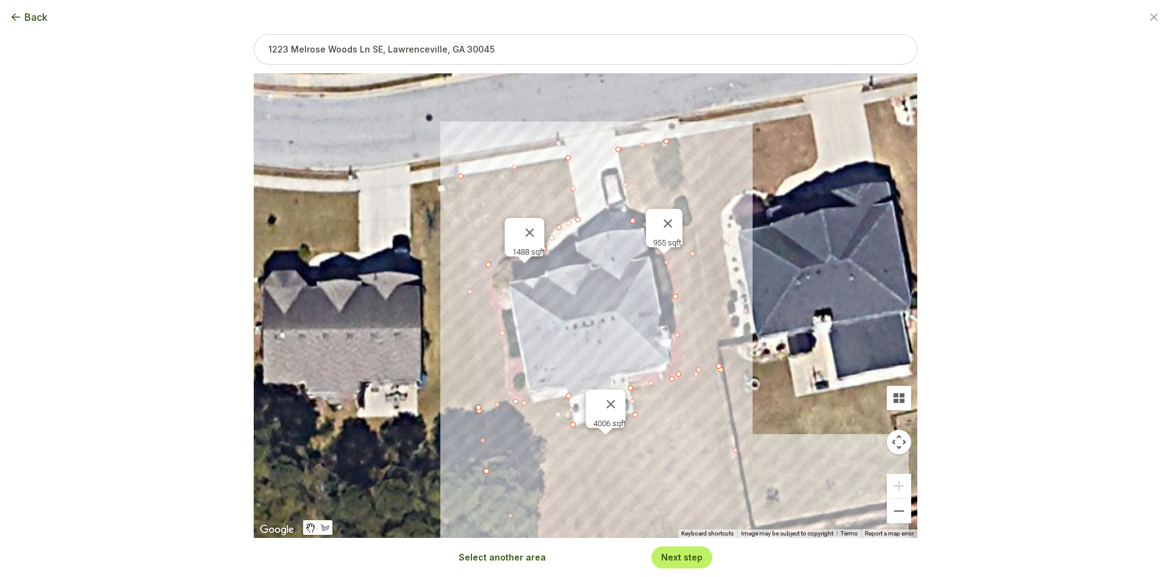
drag, startPoint x: 583, startPoint y: 115, endPoint x: 606, endPoint y: 141, distance: 34.6
click at [606, 141] on div "4006 sqft 1488 sqft 955 sqft" at bounding box center [586, 305] width 664 height 464
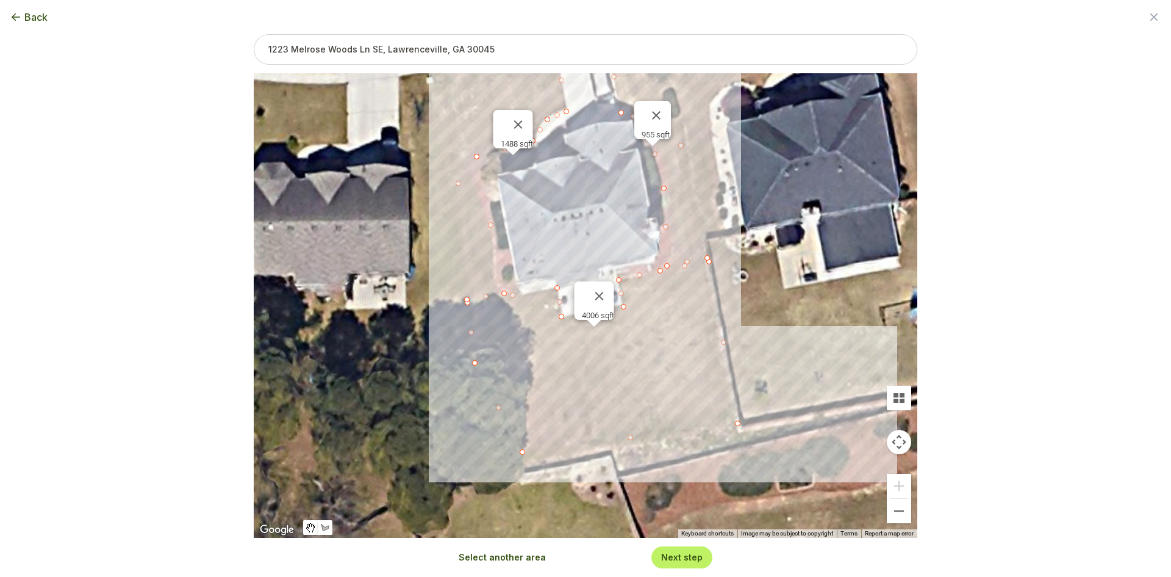
drag, startPoint x: 454, startPoint y: 385, endPoint x: 442, endPoint y: 273, distance: 112.3
click at [442, 273] on div "4006 sqft 1488 sqft 955 sqft" at bounding box center [586, 305] width 664 height 464
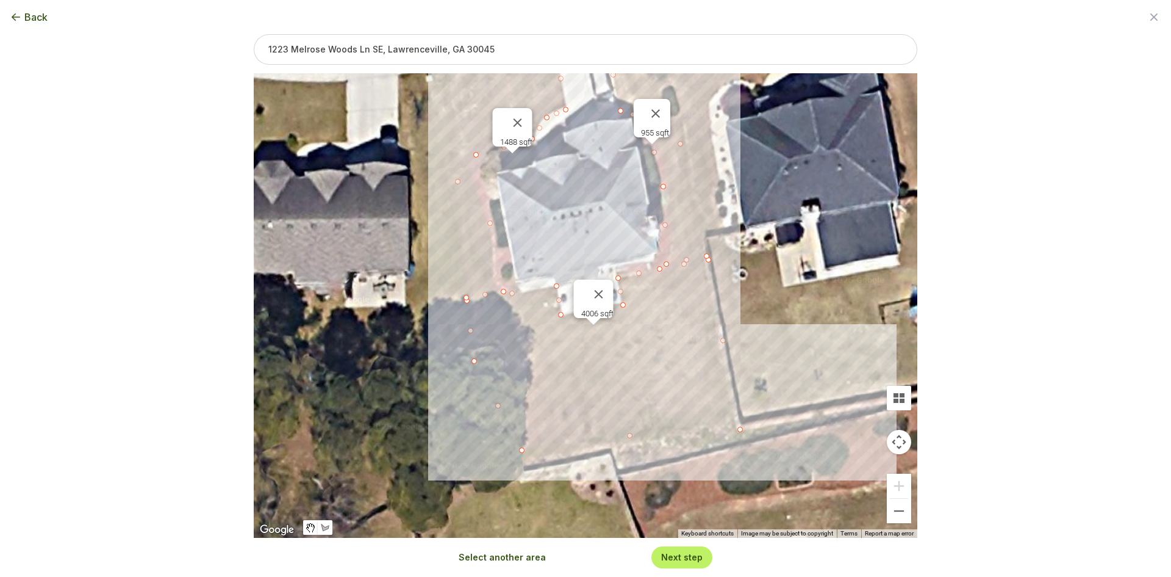
drag, startPoint x: 738, startPoint y: 424, endPoint x: 741, endPoint y: 434, distance: 11.0
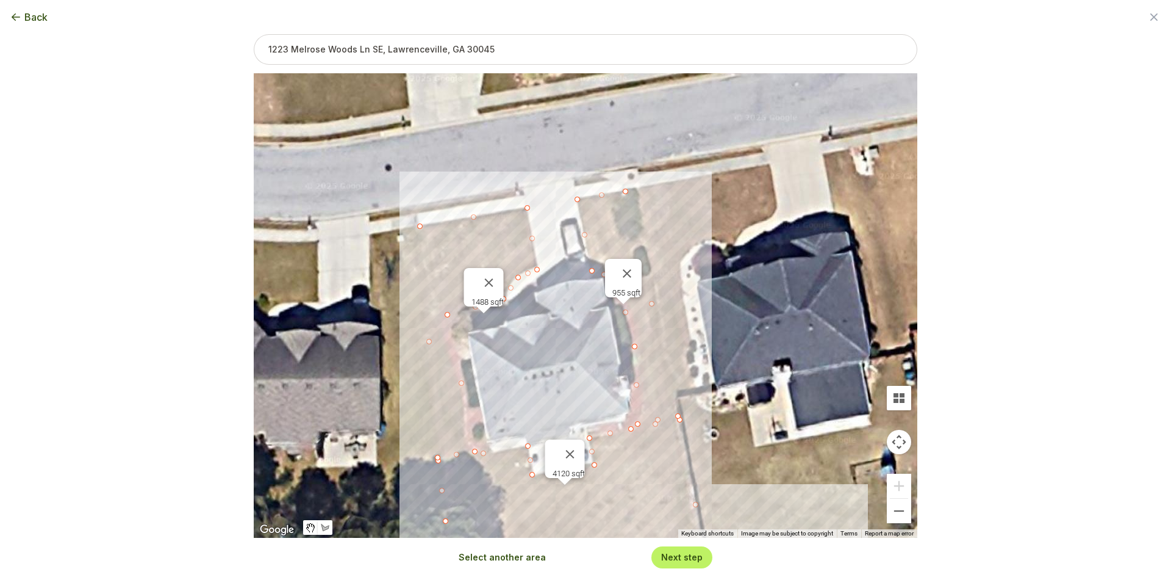
drag, startPoint x: 753, startPoint y: 273, endPoint x: 785, endPoint y: 340, distance: 74.8
click at [785, 340] on div "1488 sqft 955 sqft 4120 sqft" at bounding box center [586, 305] width 664 height 464
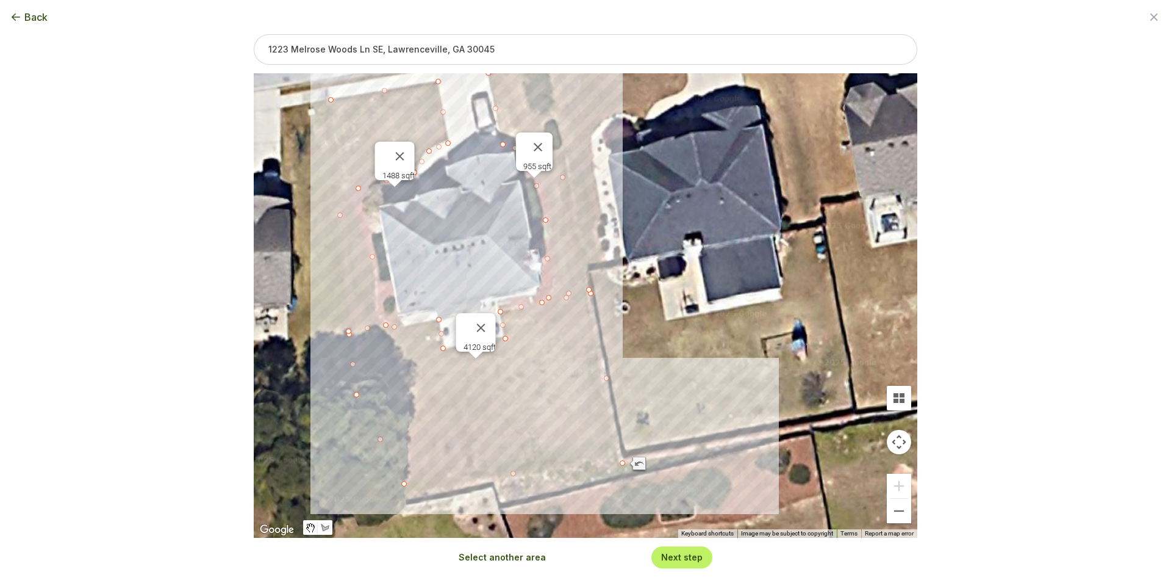
drag, startPoint x: 722, startPoint y: 301, endPoint x: 631, endPoint y: 171, distance: 159.1
click at [631, 171] on div "1488 sqft 955 sqft 4120 sqft" at bounding box center [586, 305] width 664 height 464
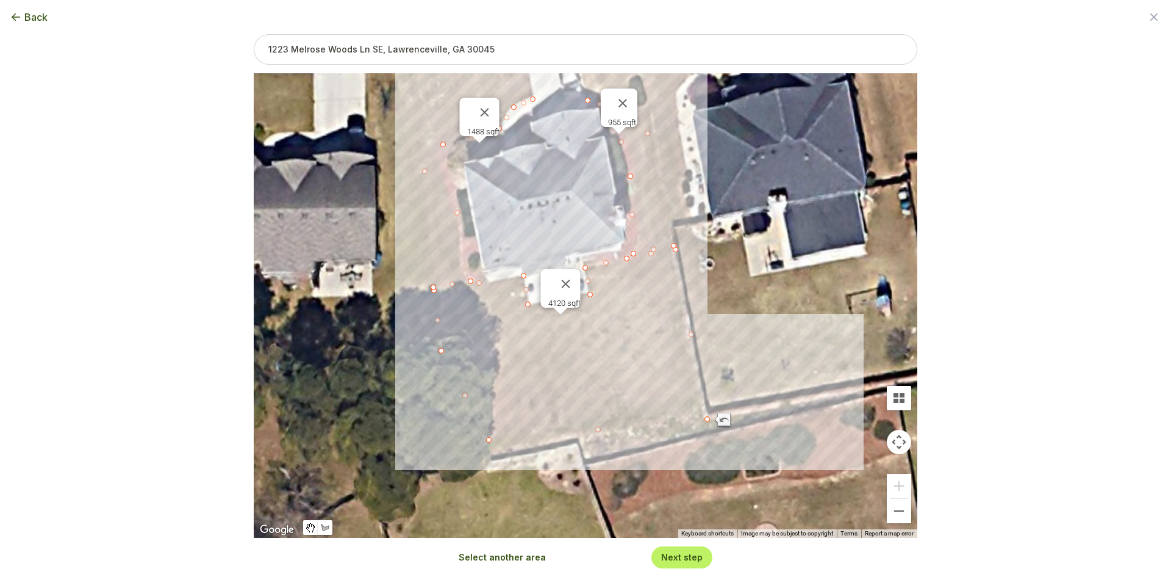
drag, startPoint x: 403, startPoint y: 474, endPoint x: 453, endPoint y: 440, distance: 61.1
click at [453, 440] on div "1488 sqft 955 sqft 4120 sqft" at bounding box center [586, 305] width 664 height 464
drag, startPoint x: 489, startPoint y: 440, endPoint x: 483, endPoint y: 458, distance: 18.7
type input "6805"
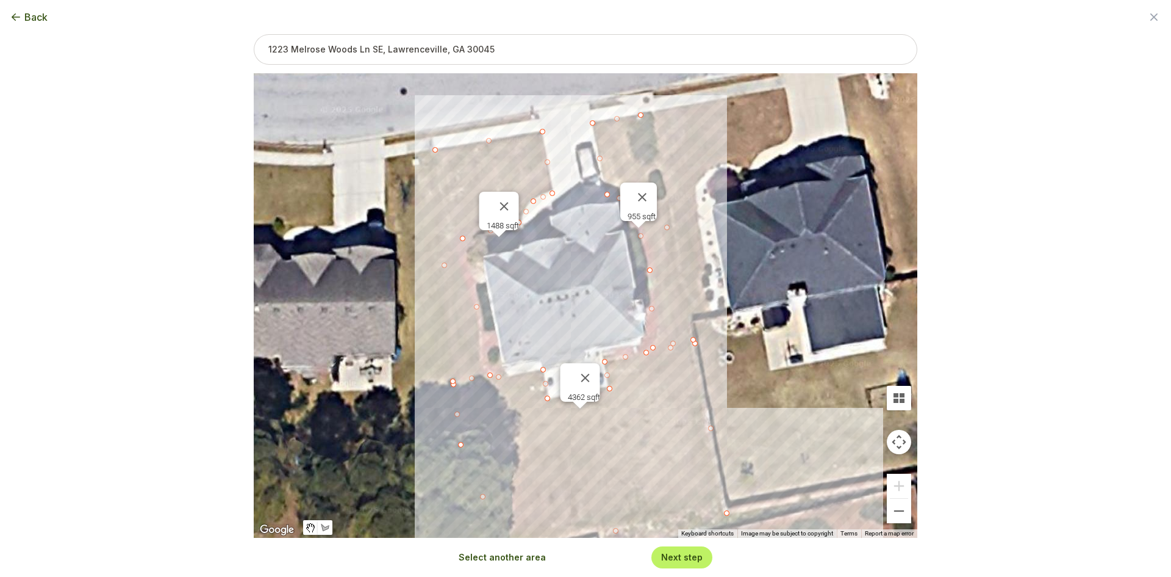
drag, startPoint x: 396, startPoint y: 334, endPoint x: 401, endPoint y: 413, distance: 78.8
click at [401, 413] on div "1488 sqft 955 sqft 4362 sqft" at bounding box center [586, 305] width 664 height 464
